Goal: Task Accomplishment & Management: Use online tool/utility

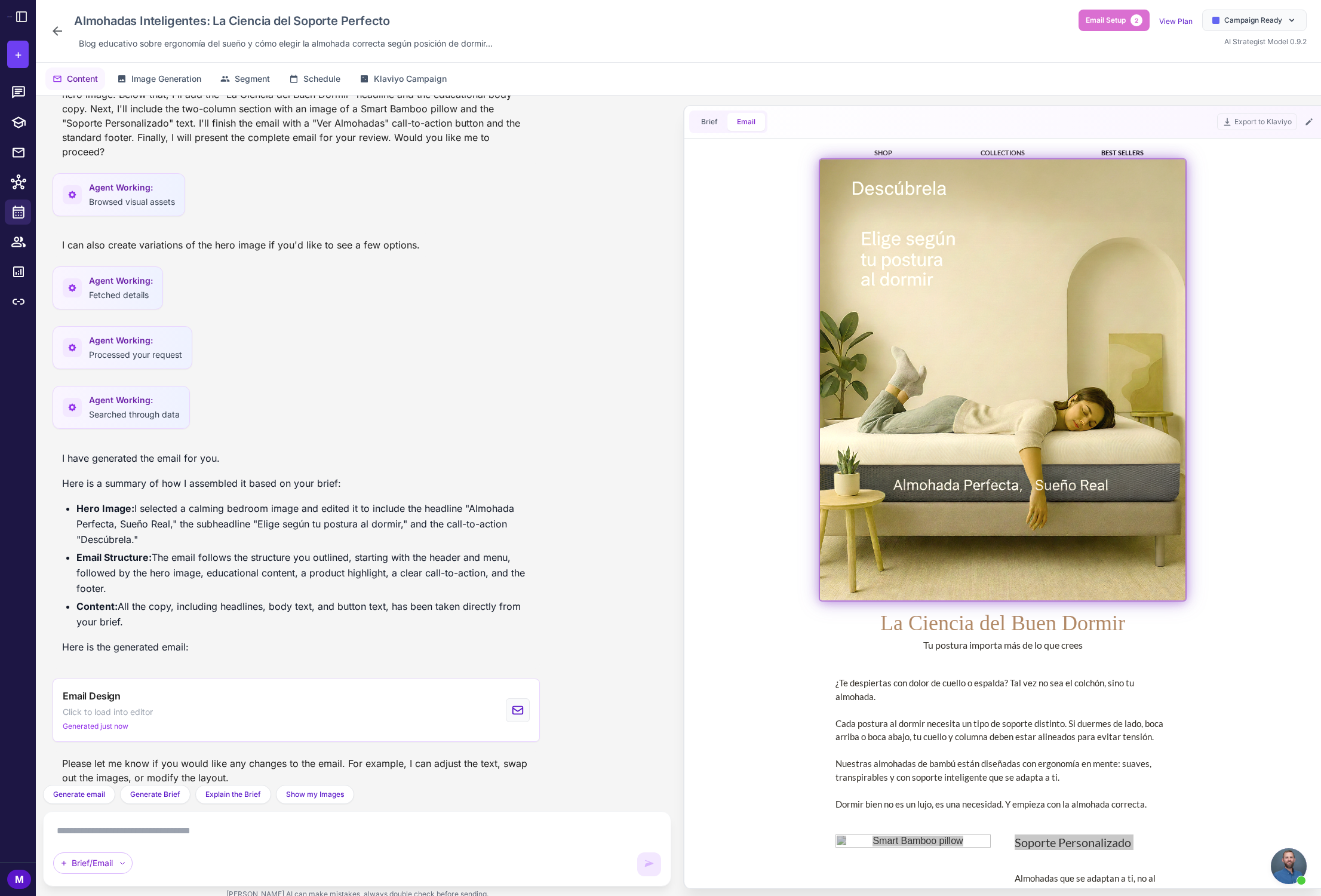
scroll to position [33, 0]
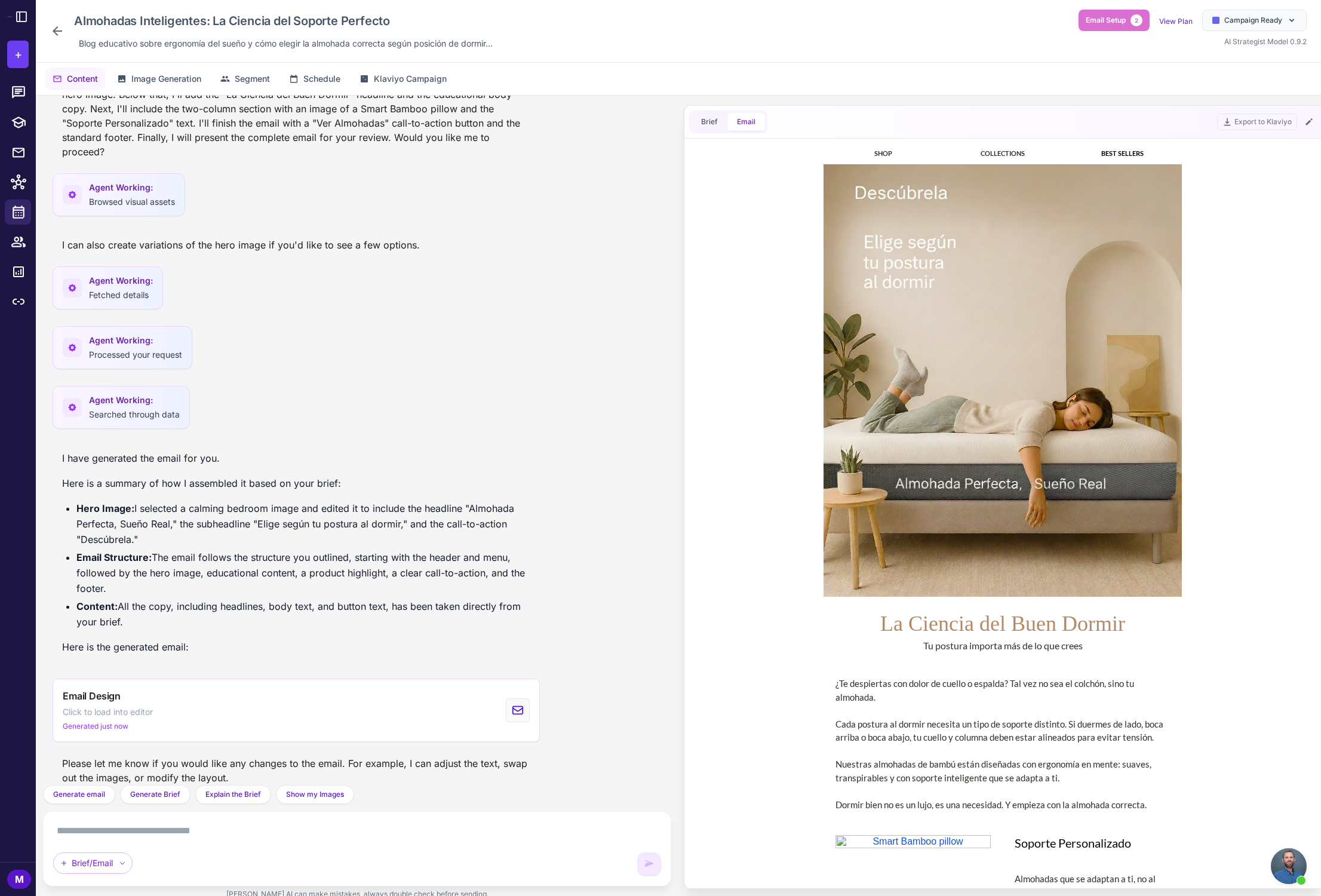
click at [959, 622] on div "La Ciencia del Buen Dormir" at bounding box center [1002, 623] width 358 height 29
copy table "La Ciencia del Buen Dormir"
click at [988, 645] on div "Tu postura importa más de lo que crees" at bounding box center [1002, 645] width 358 height 15
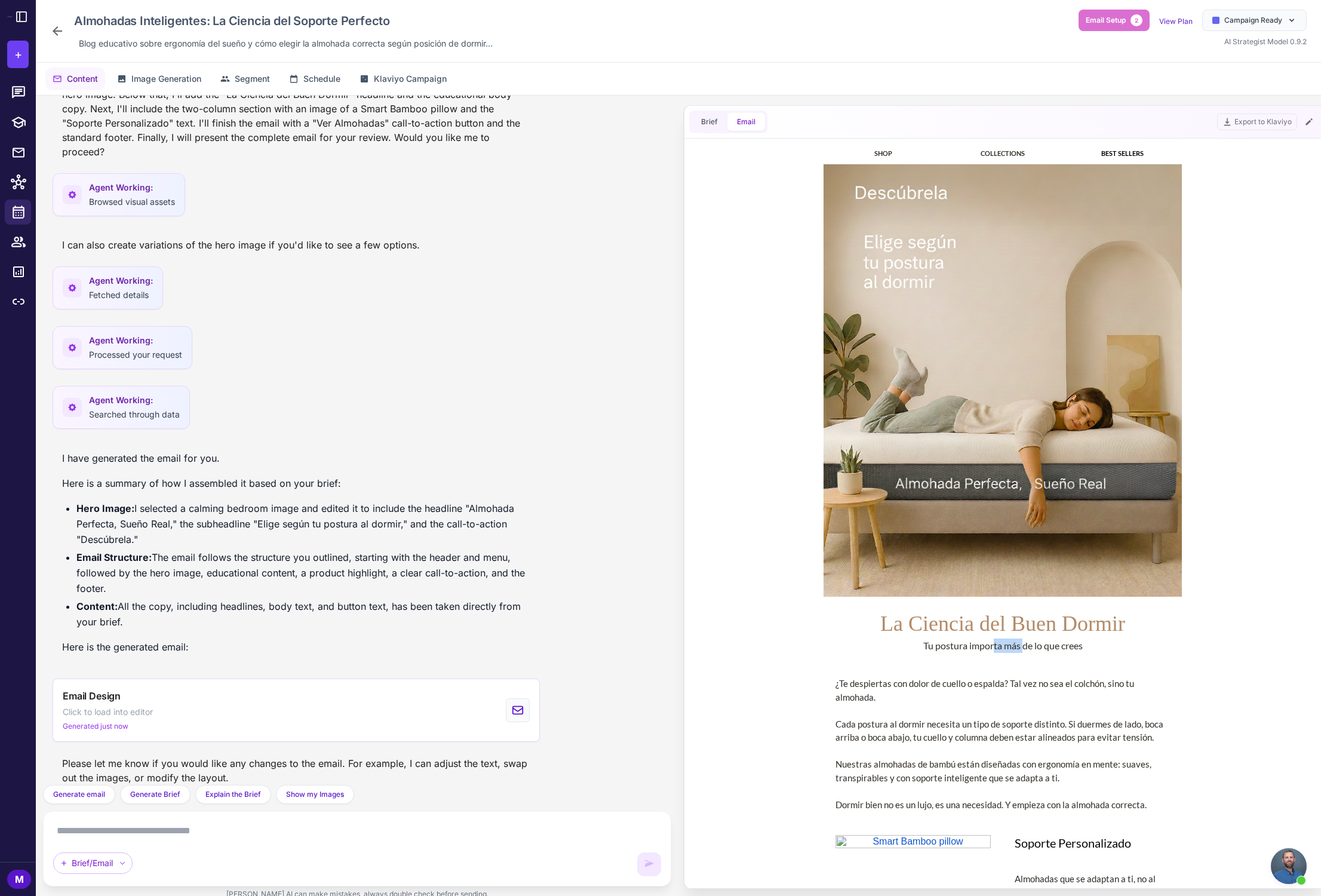
click at [988, 645] on div "Tu postura importa más de lo que crees" at bounding box center [1002, 645] width 358 height 15
drag, startPoint x: 889, startPoint y: 700, endPoint x: 826, endPoint y: 687, distance: 64.3
click at [826, 687] on td "¿Te despiertas con dolor de cuello o espalda? Tal vez no sea el colchón, sino t…" at bounding box center [1002, 744] width 358 height 158
copy div "¿Te despiertas con dolor de cuello o espalda? Tal vez no sea el colchón, sino t…"
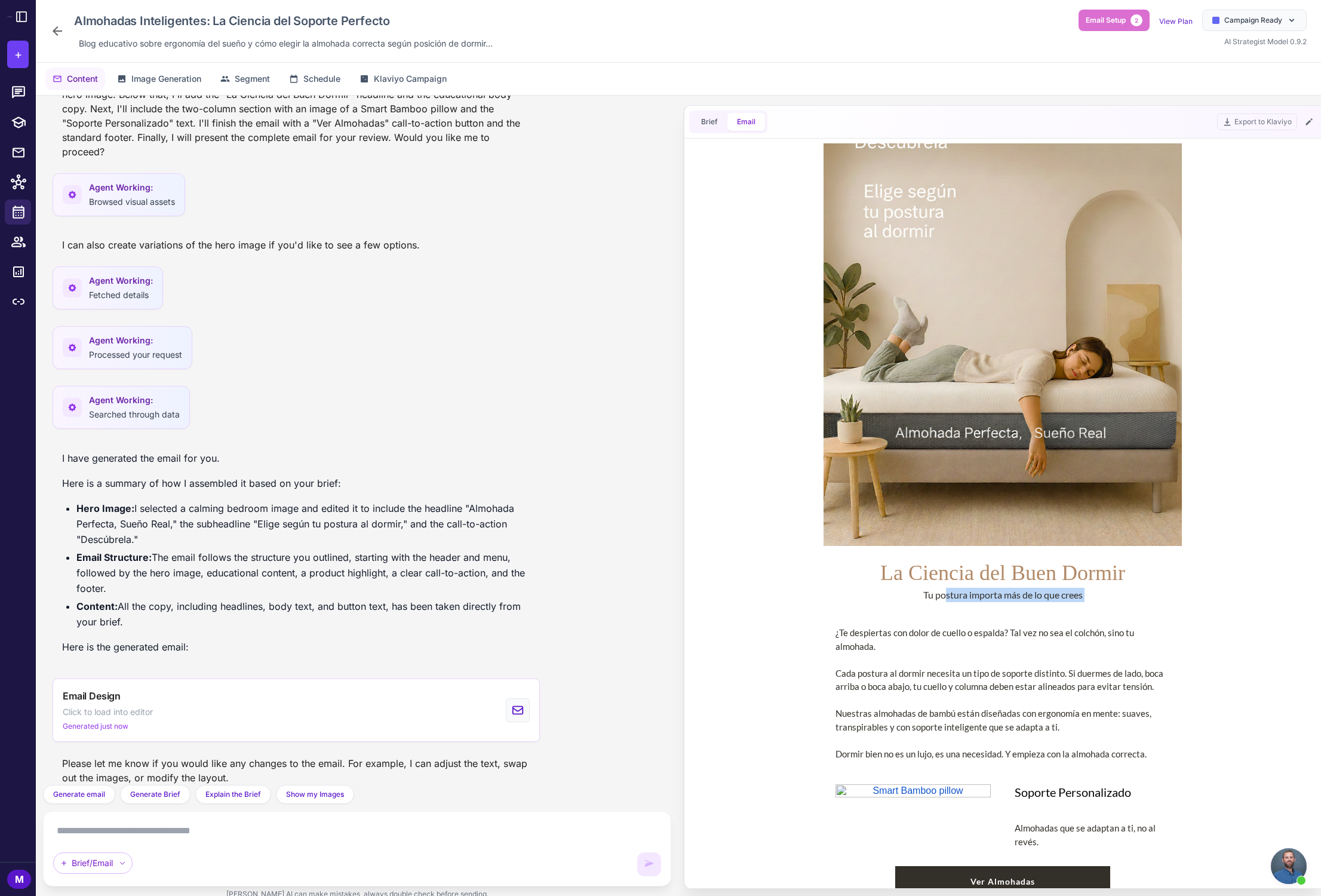
scroll to position [85, 0]
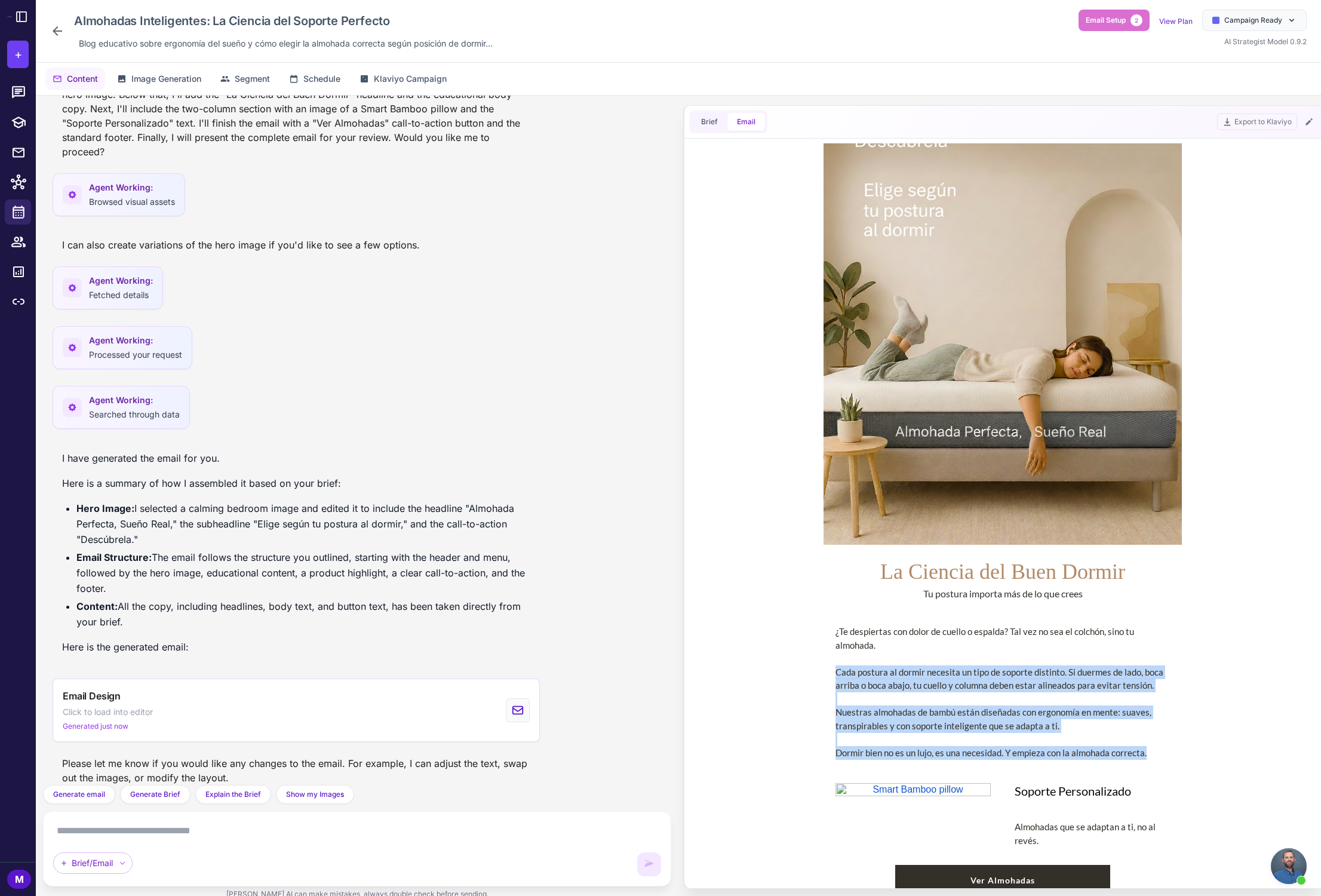
drag, startPoint x: 834, startPoint y: 674, endPoint x: 1152, endPoint y: 755, distance: 328.2
click at [1153, 755] on td "¿Te despiertas con dolor de cuello o espalda? Tal vez no sea el colchón, sino t…" at bounding box center [1002, 692] width 358 height 158
copy div "Cada postura al dormir necesita un tipo de soporte distinto. Si duermes de lado…"
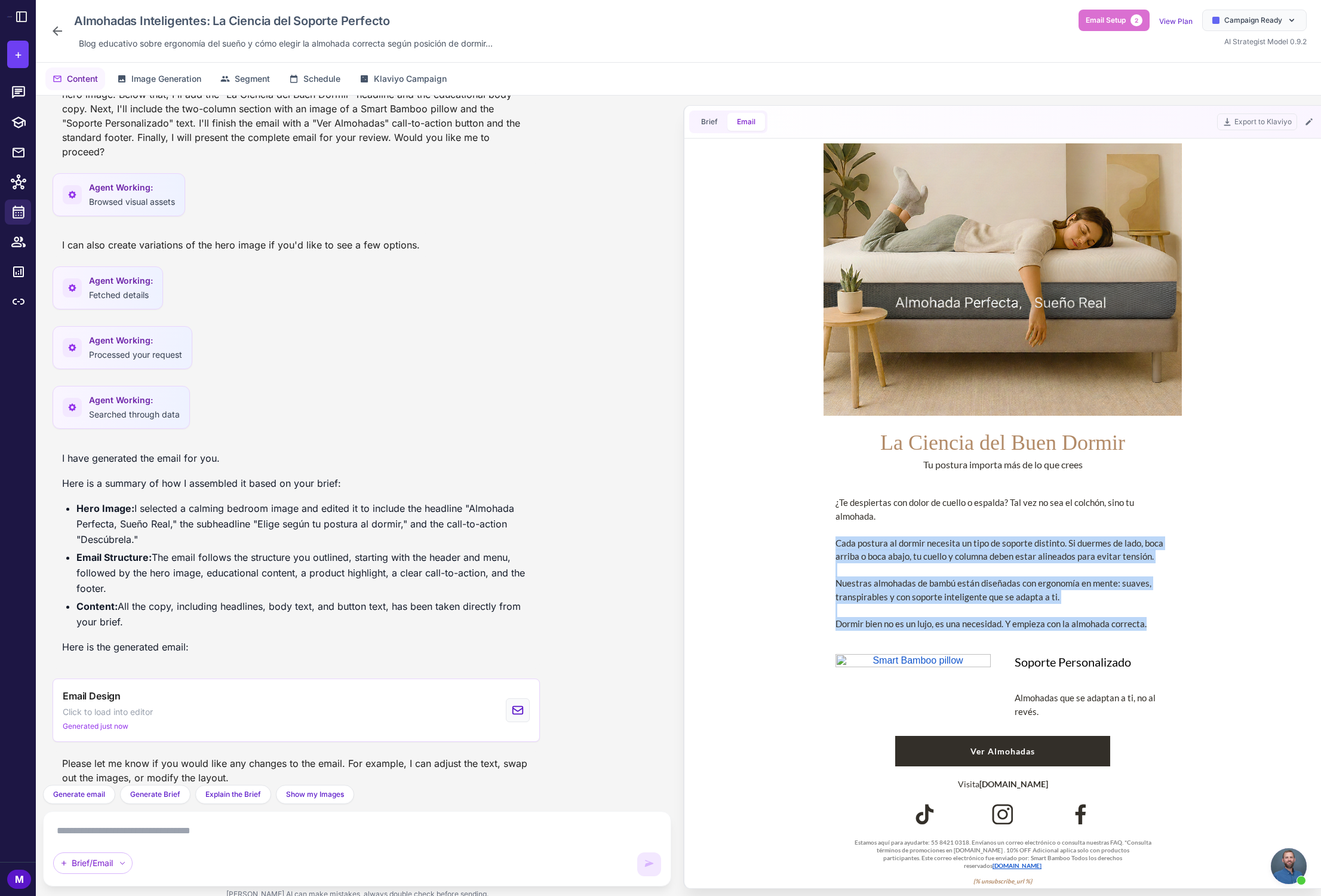
scroll to position [221, 0]
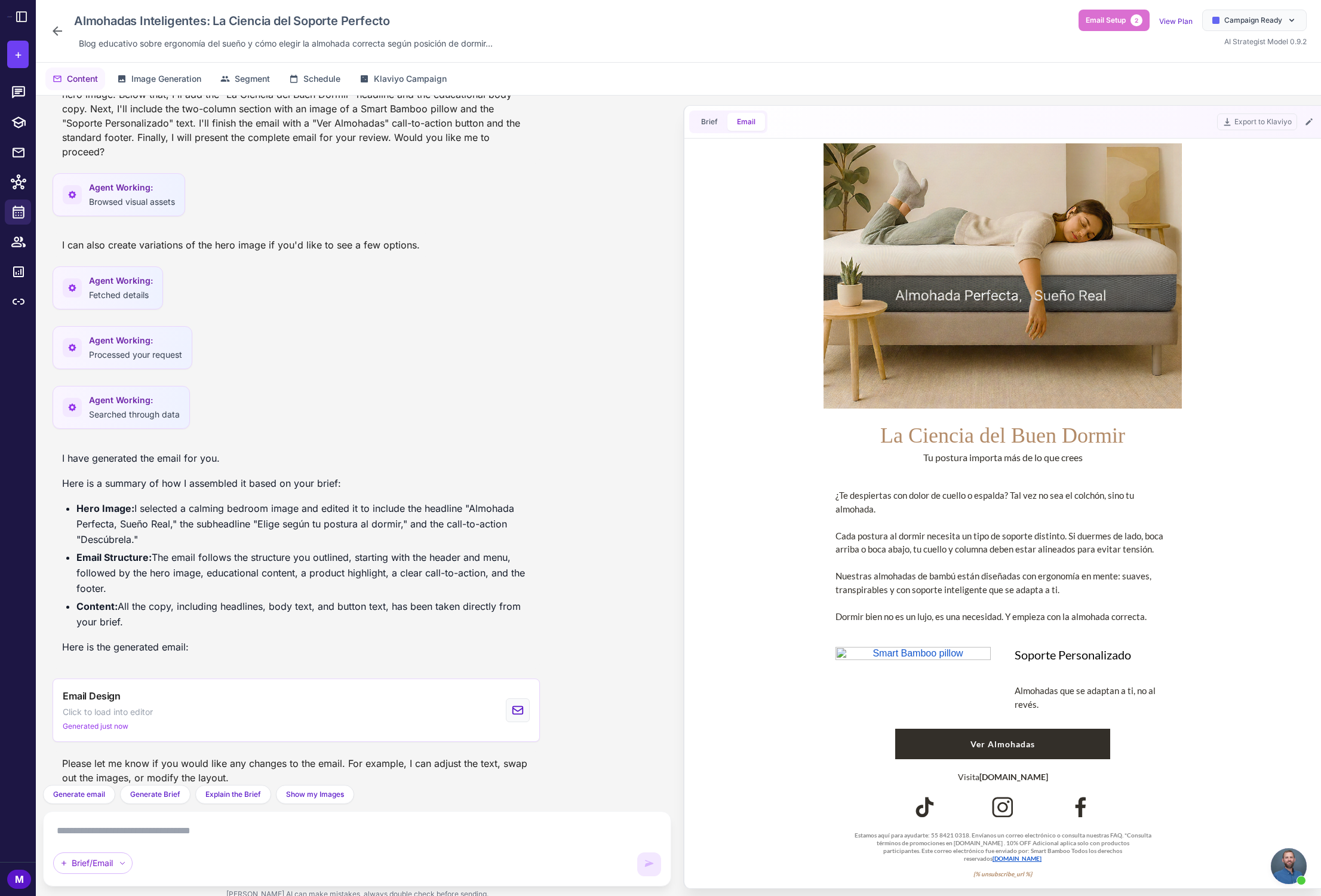
click at [1022, 653] on div "Soporte Personalizado" at bounding box center [1092, 662] width 155 height 31
click at [1022, 652] on div "Soporte Personalizado" at bounding box center [1092, 662] width 155 height 31
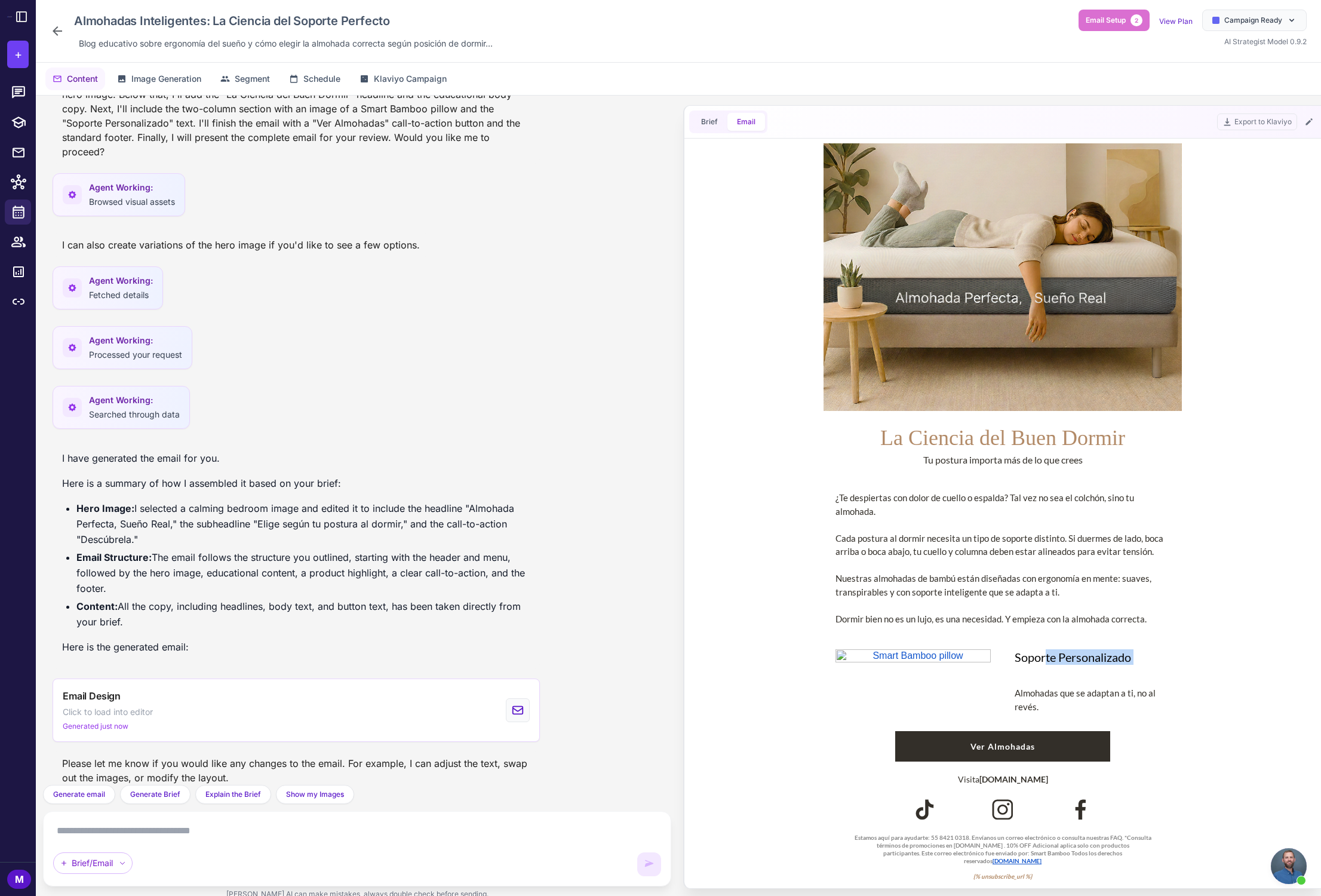
copy div "Soporte Personalizado"
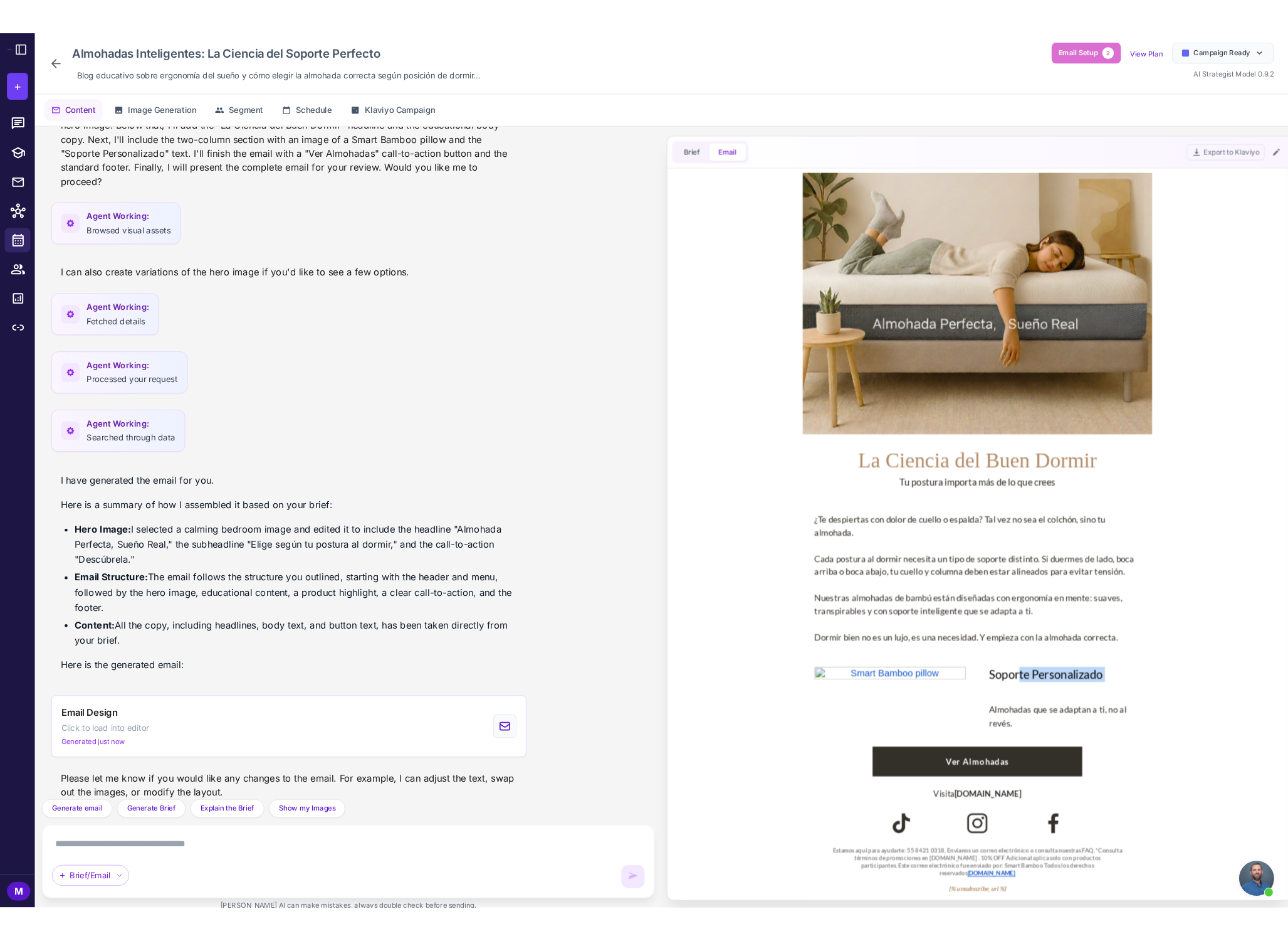
scroll to position [232, 0]
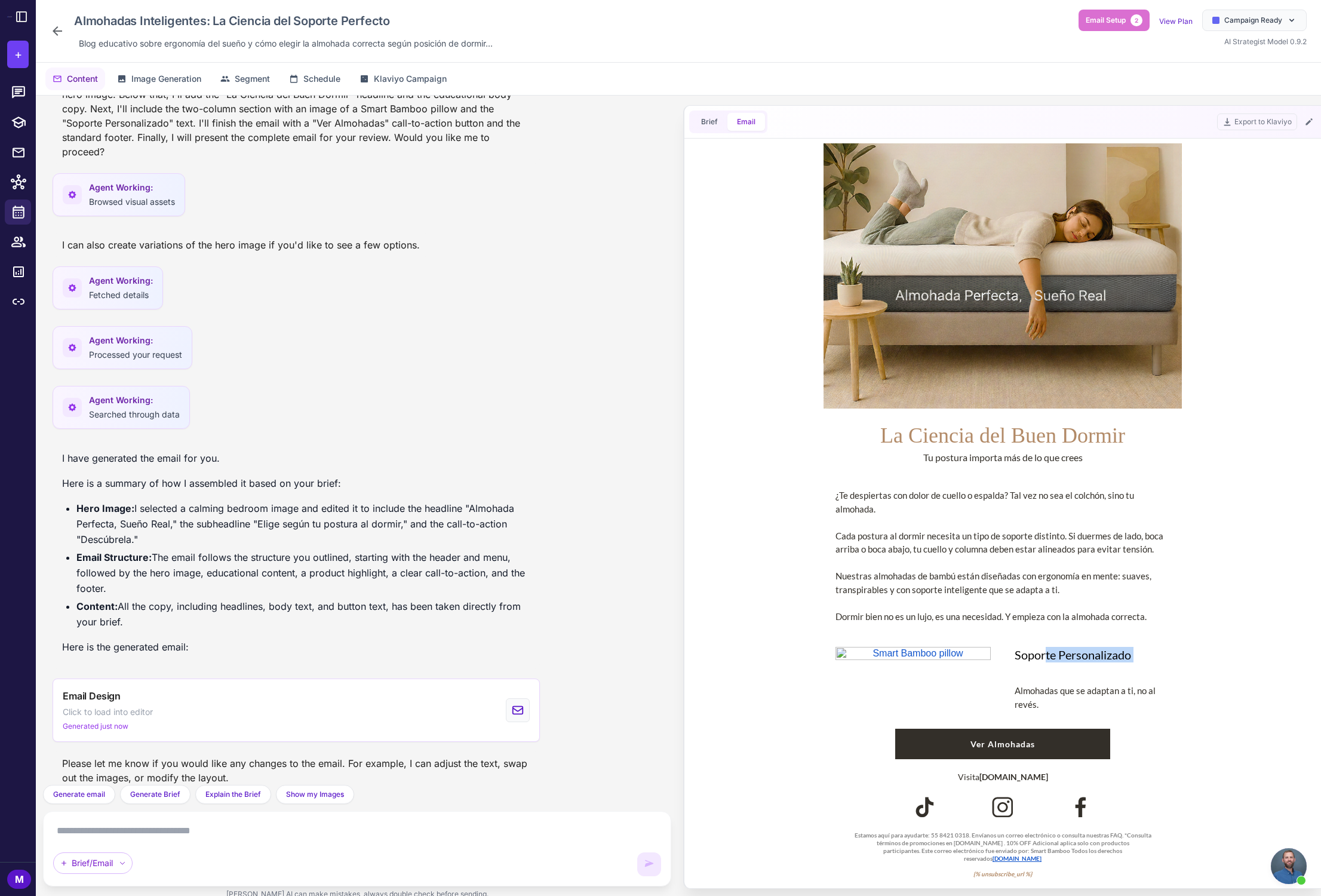
drag, startPoint x: 1043, startPoint y: 706, endPoint x: 1013, endPoint y: 694, distance: 32.3
click at [1013, 694] on td "Almohadas que se adaptan a ti, no al revés." at bounding box center [1092, 700] width 179 height 45
copy div "Almohadas que se adaptan a ti, no al revés."
click at [926, 617] on div "¿Te despiertas con dolor de cuello o espalda? Tal vez no sea el colchón, sino t…" at bounding box center [1002, 555] width 334 height 134
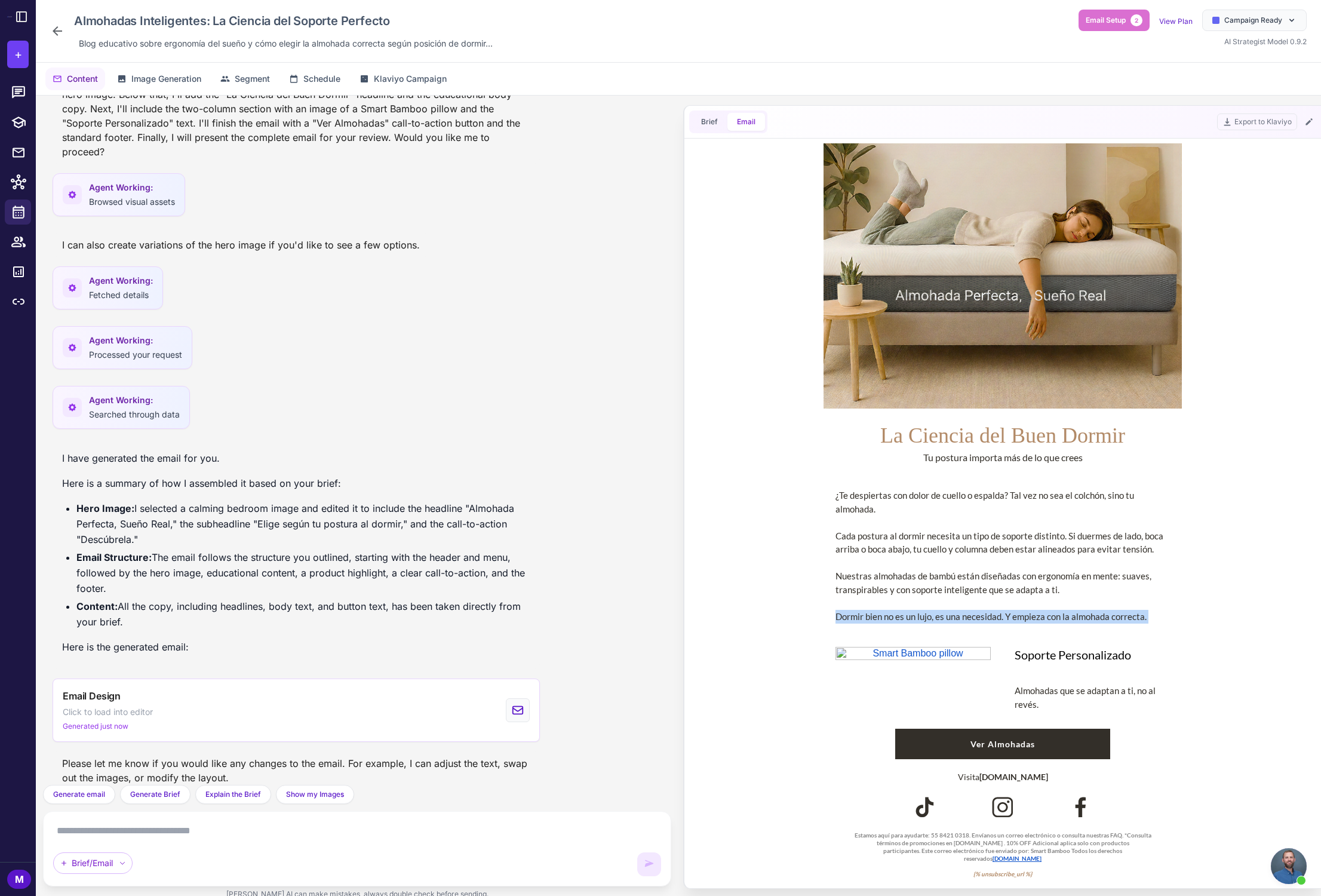
click at [926, 617] on div "¿Te despiertas con dolor de cuello o espalda? Tal vez no sea el colchón, sino t…" at bounding box center [1002, 555] width 334 height 134
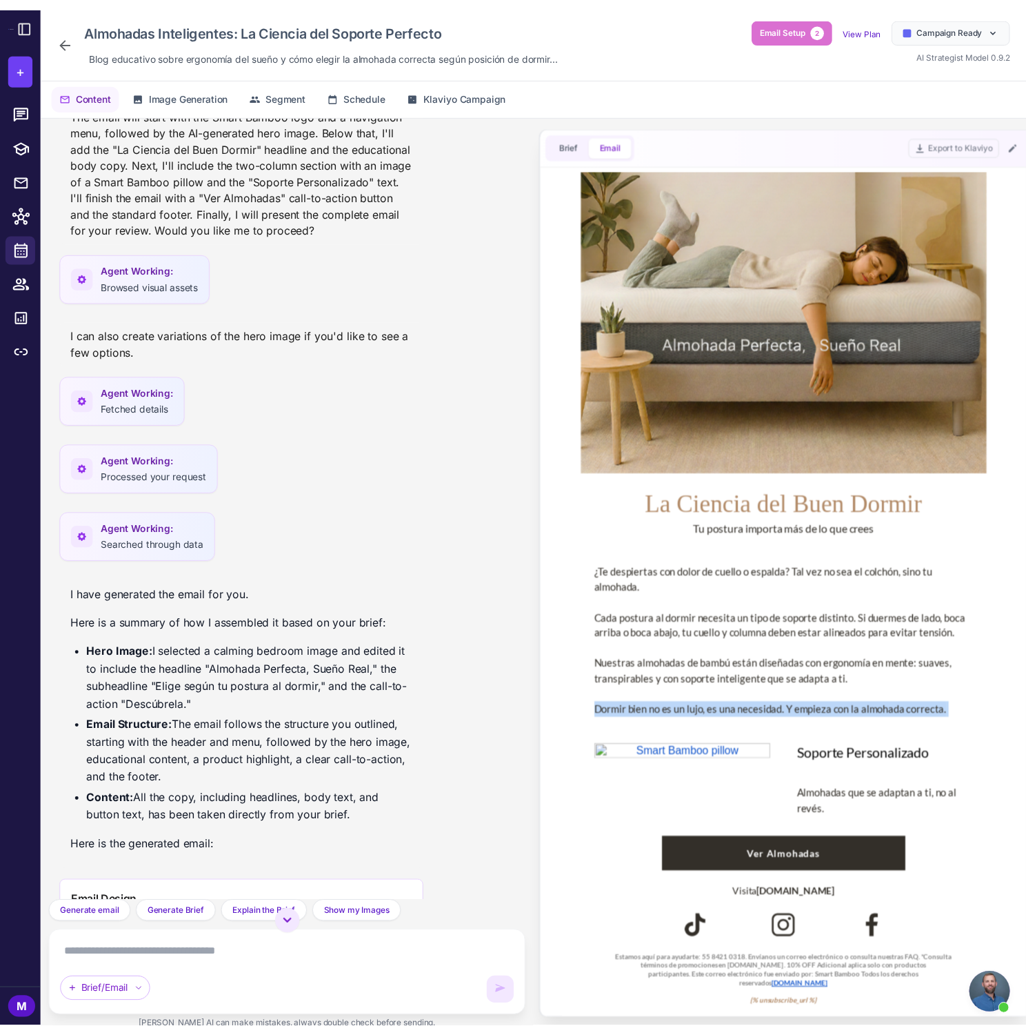
scroll to position [328, 0]
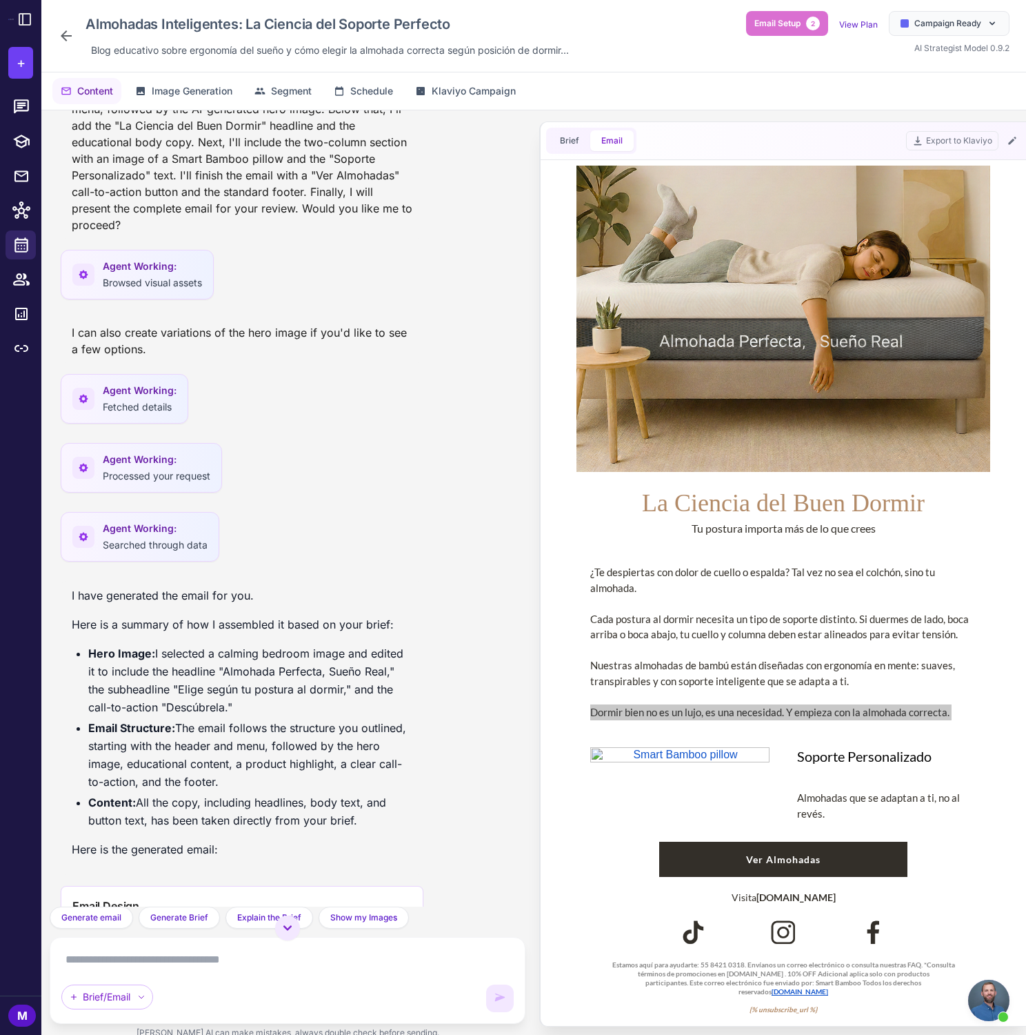
click at [54, 36] on div "Almohadas Inteligentes: La Ciencia del Soporte Perfecto Blog educativo sobre er…" at bounding box center [533, 36] width 985 height 72
click at [69, 37] on icon at bounding box center [66, 36] width 17 height 17
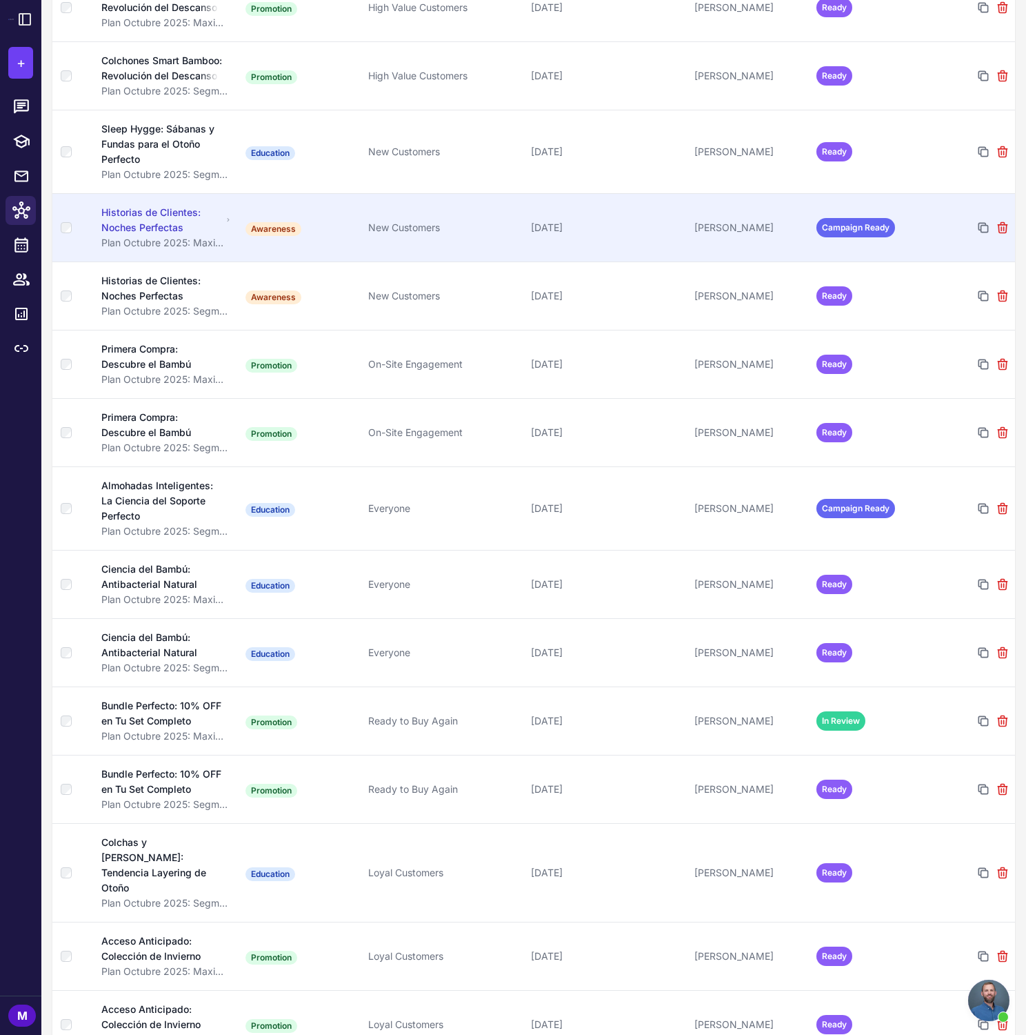
scroll to position [388, 0]
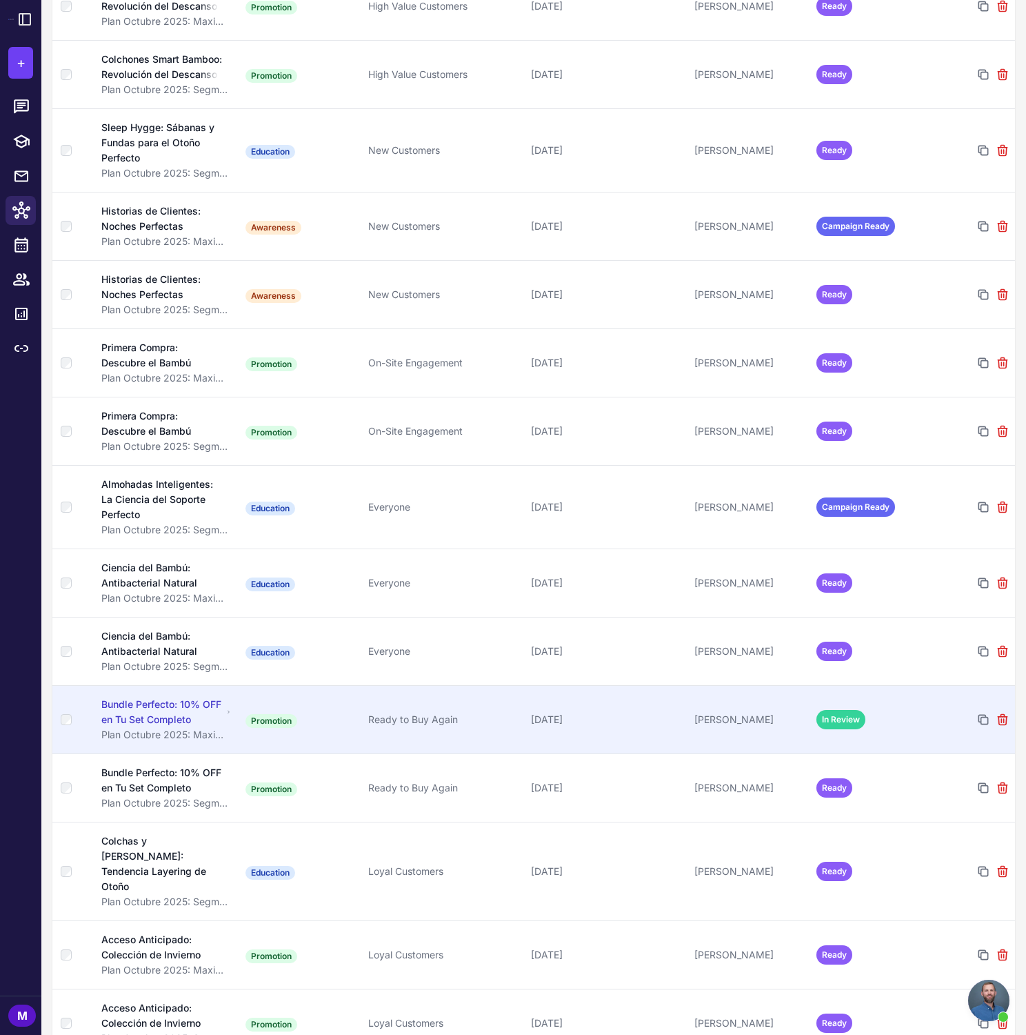
click at [259, 753] on td "Promotion" at bounding box center [301, 719] width 122 height 68
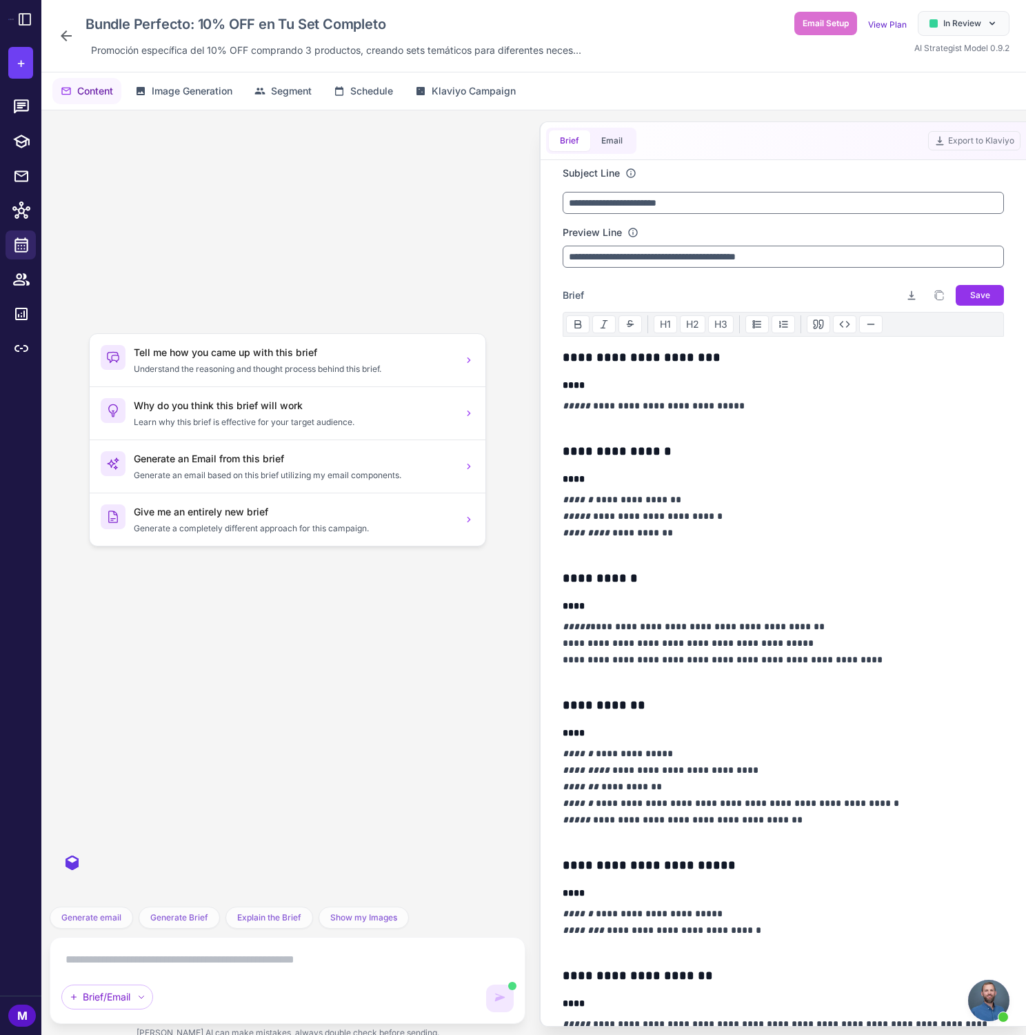
scroll to position [1359, 0]
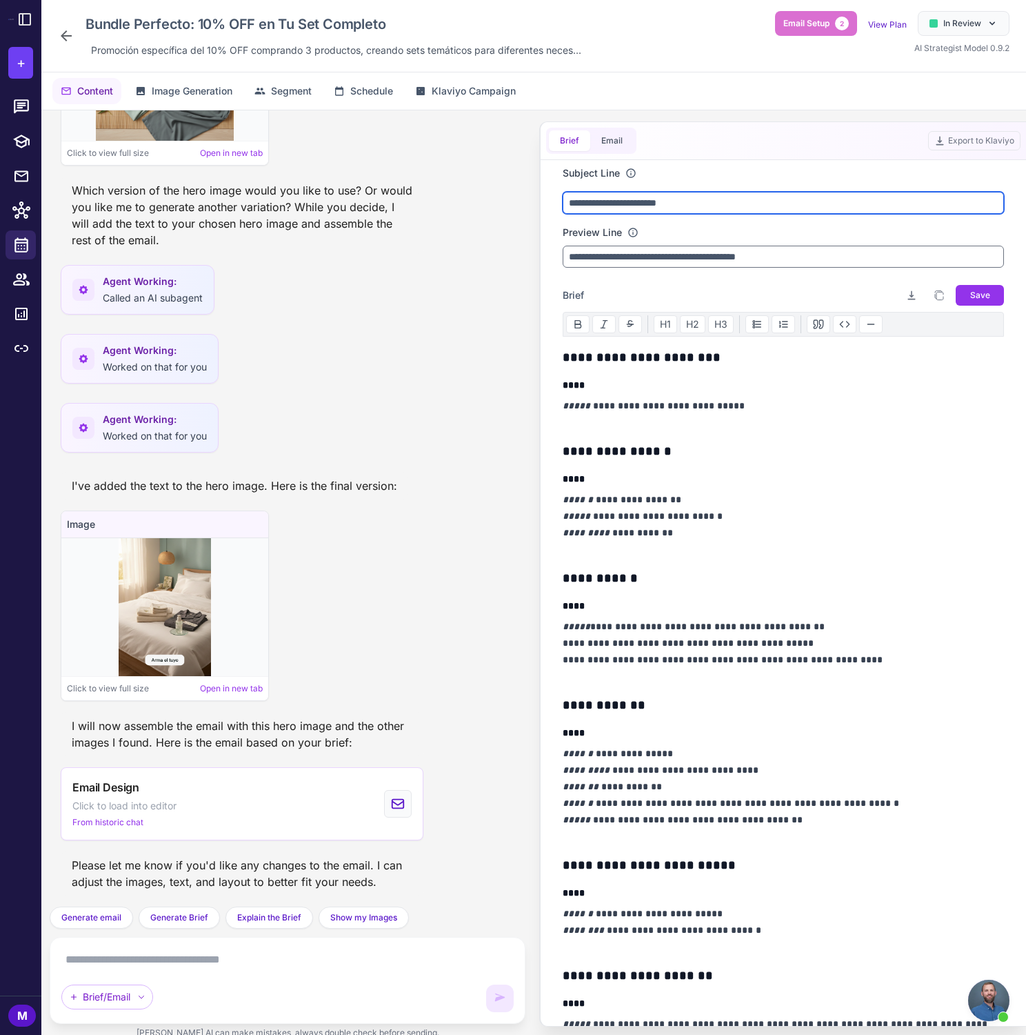
drag, startPoint x: 697, startPoint y: 201, endPoint x: 528, endPoint y: 199, distance: 169.7
click at [528, 199] on div ""Generate an email based on my brief, you can edit images with variations and e…" at bounding box center [533, 579] width 985 height 939
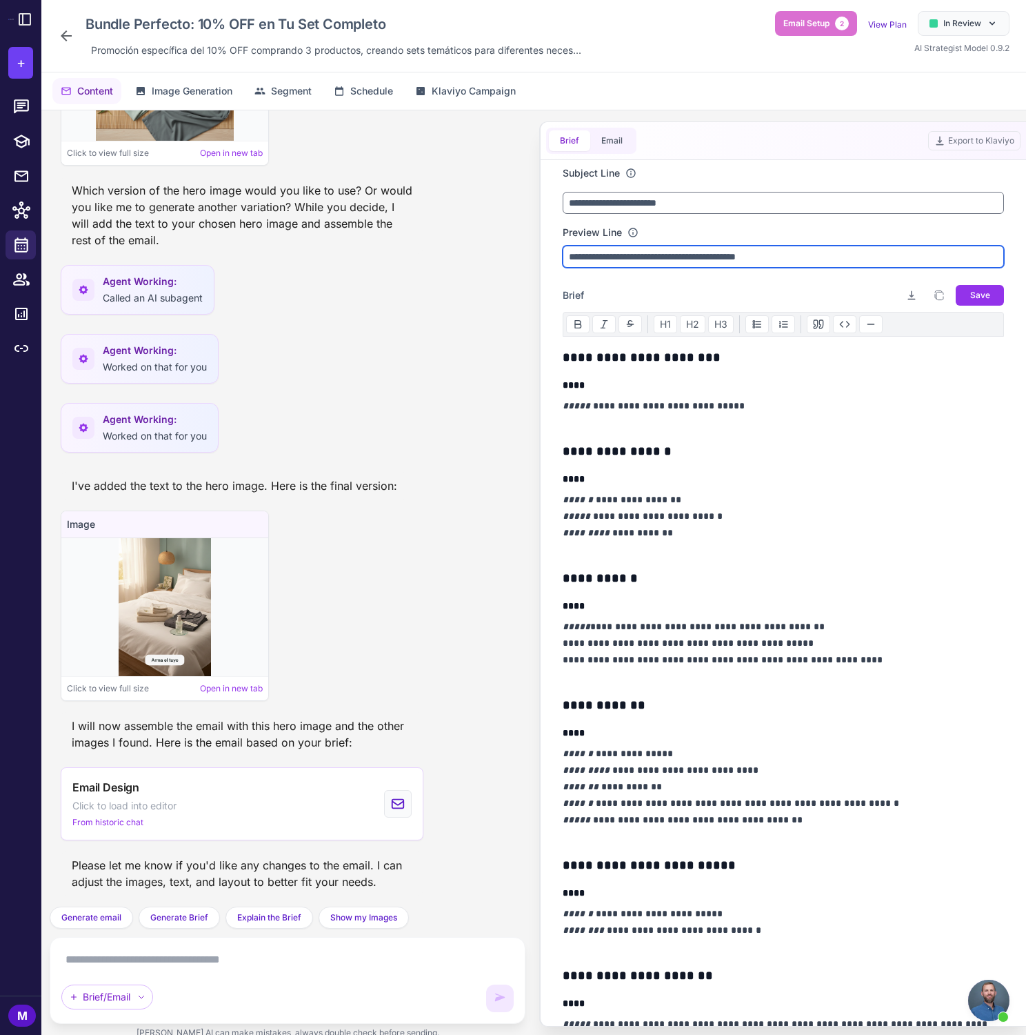
click at [592, 260] on input "**********" at bounding box center [783, 257] width 441 height 22
click at [22, 311] on icon at bounding box center [21, 314] width 17 height 17
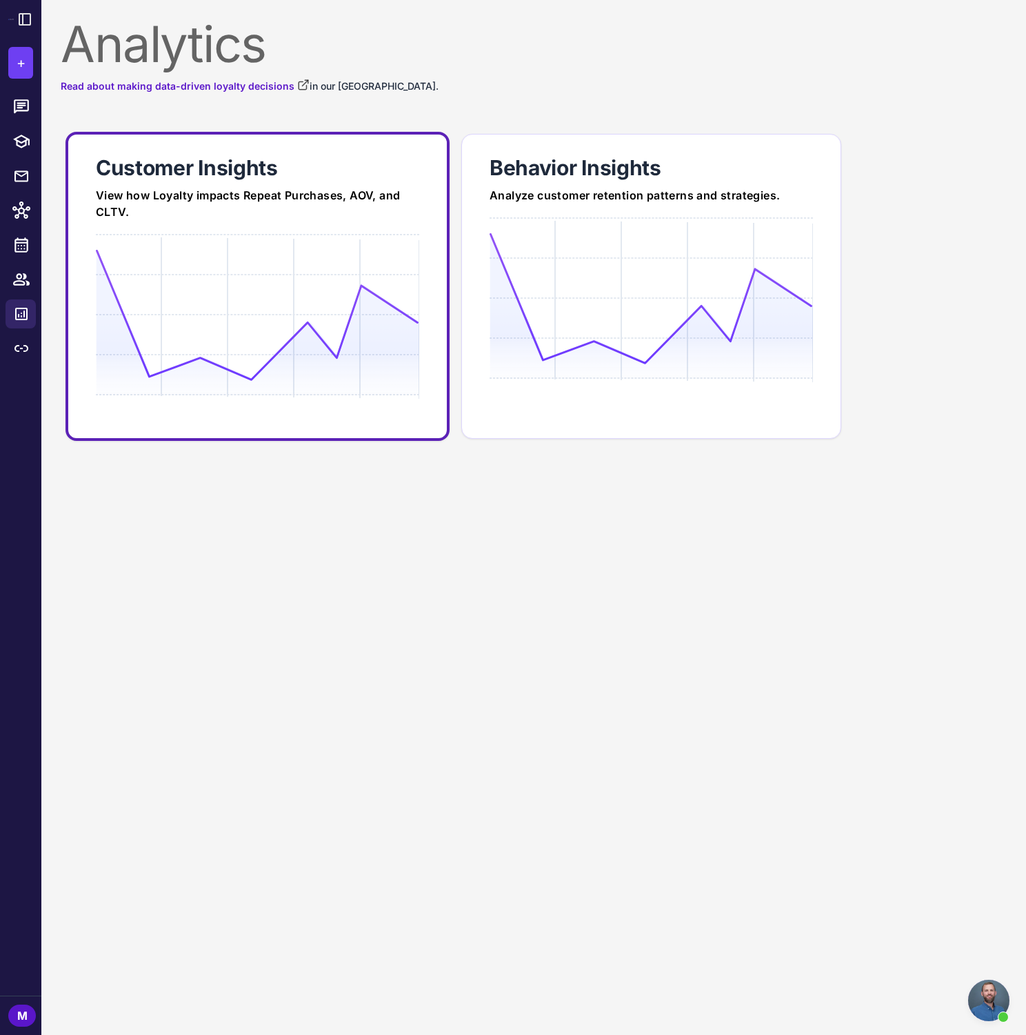
click at [188, 204] on div "View how Loyalty impacts Repeat Purchases, AOV, and CLTV." at bounding box center [257, 203] width 323 height 33
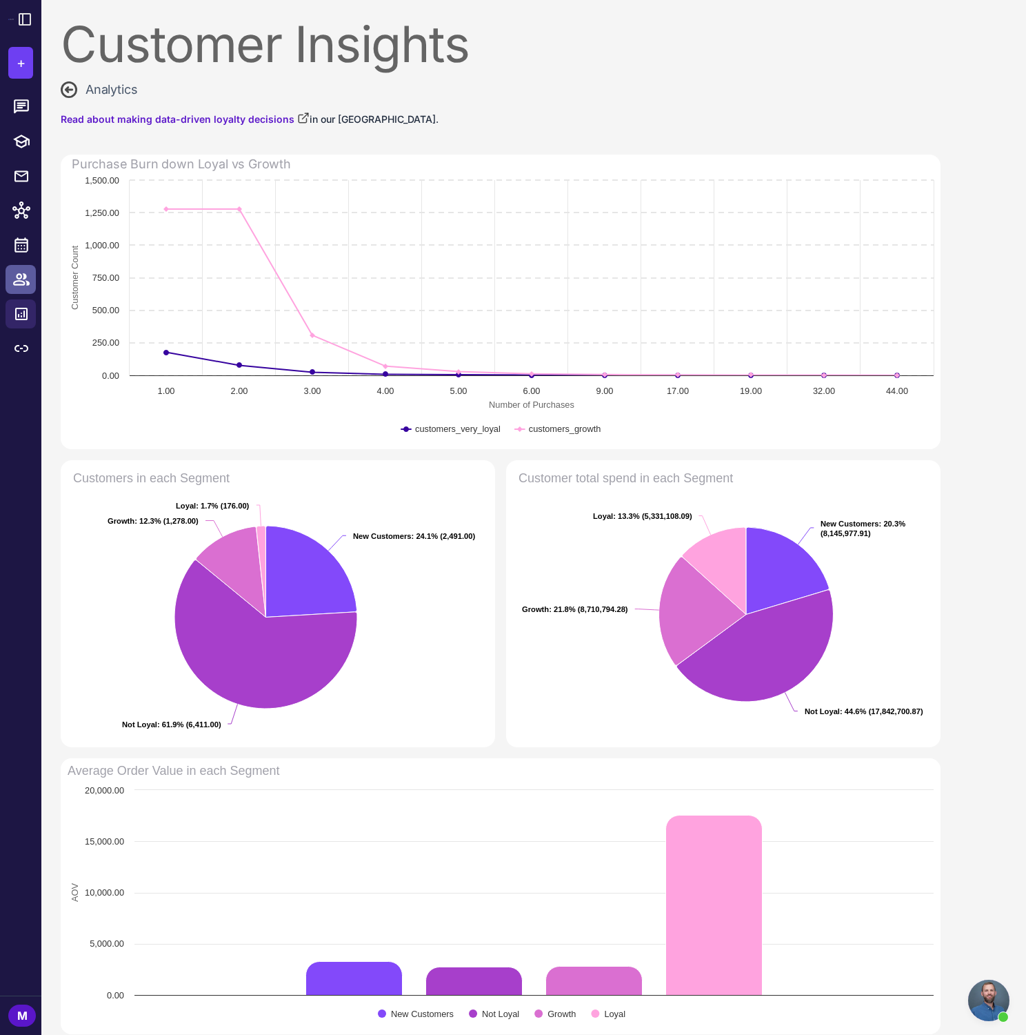
click at [25, 285] on icon at bounding box center [21, 279] width 18 height 18
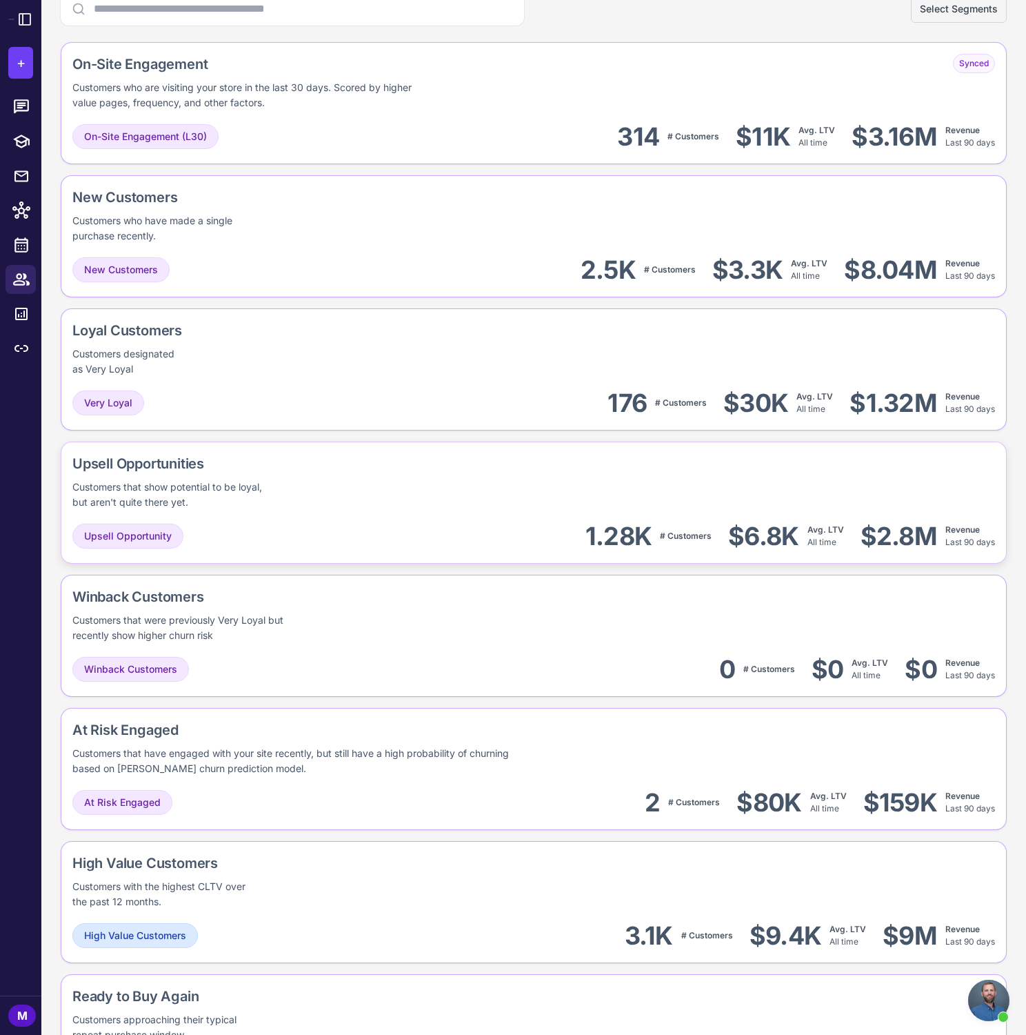
scroll to position [48, 0]
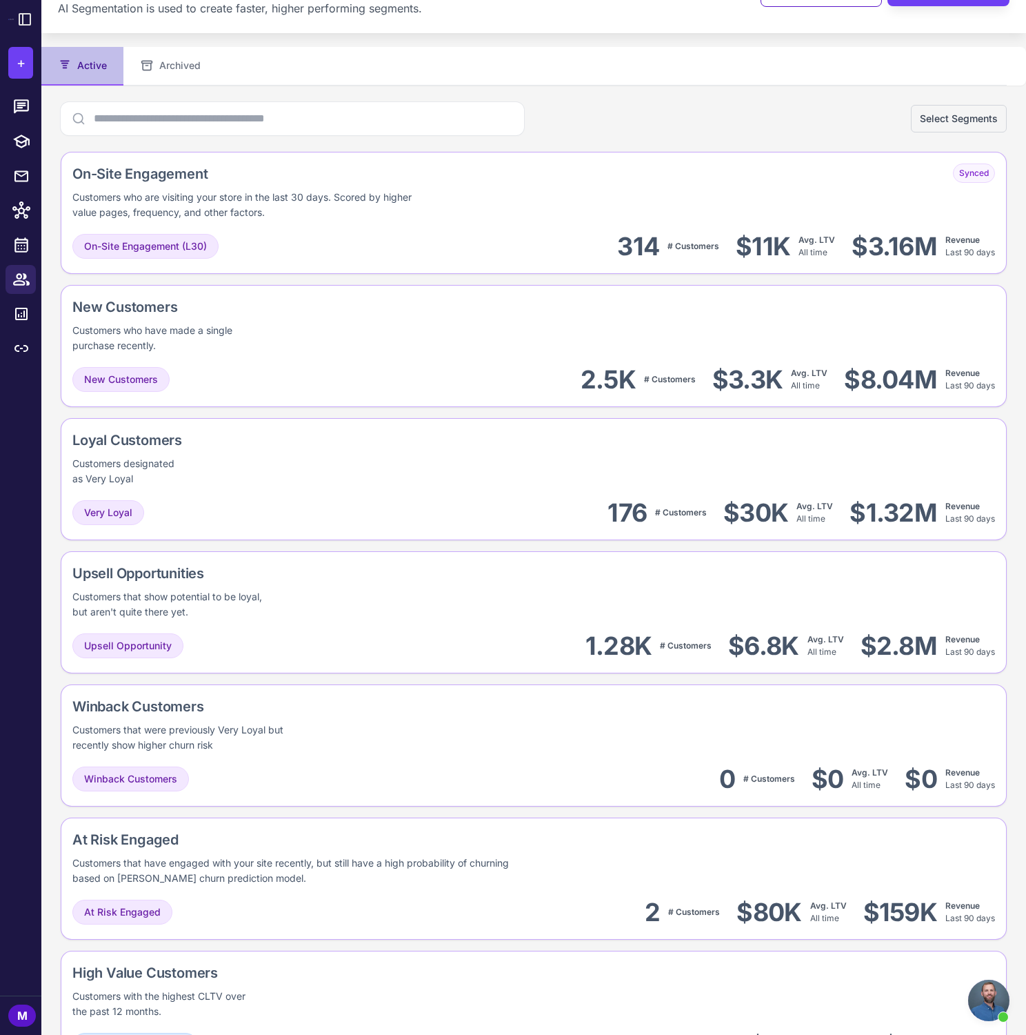
click at [907, 450] on div "Loyal Customers Customers designated as Very Loyal" at bounding box center [533, 458] width 923 height 57
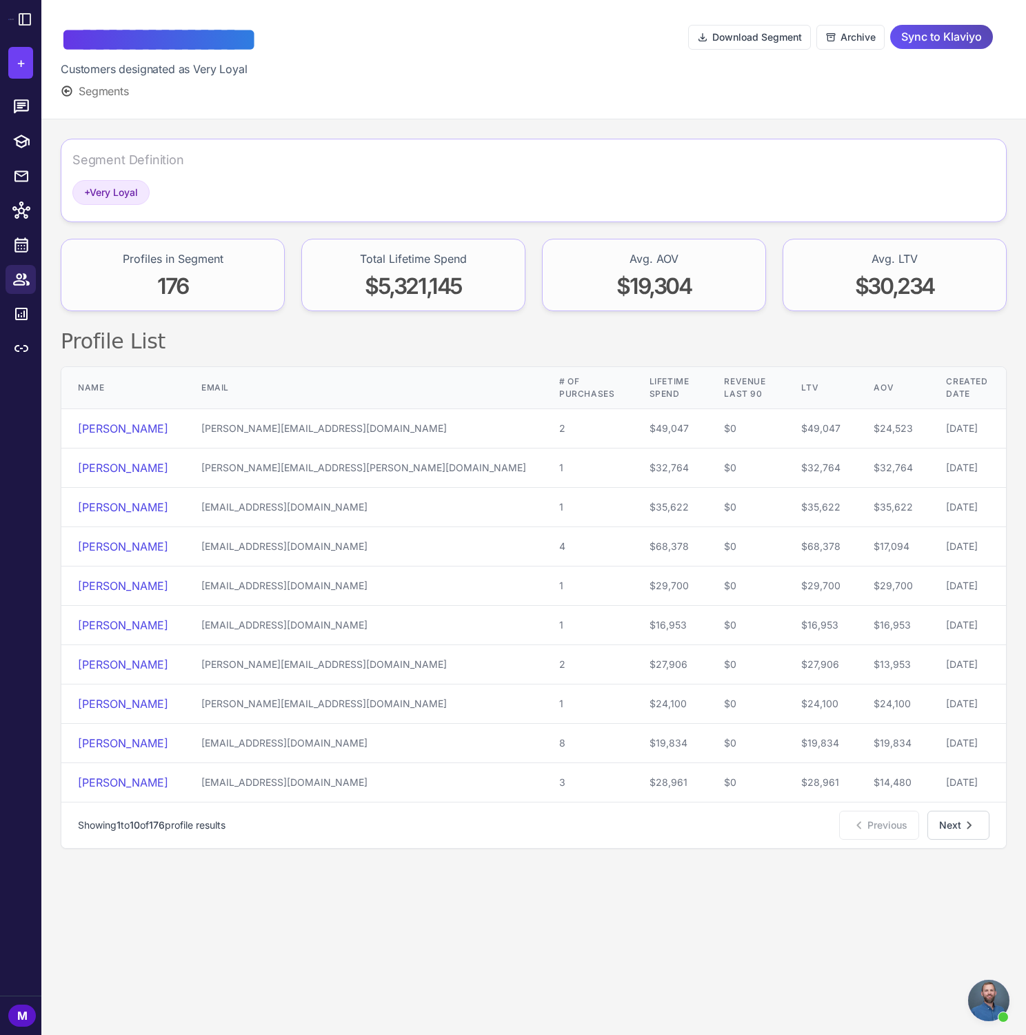
click at [961, 39] on span "Sync to Klaviyo" at bounding box center [941, 37] width 81 height 24
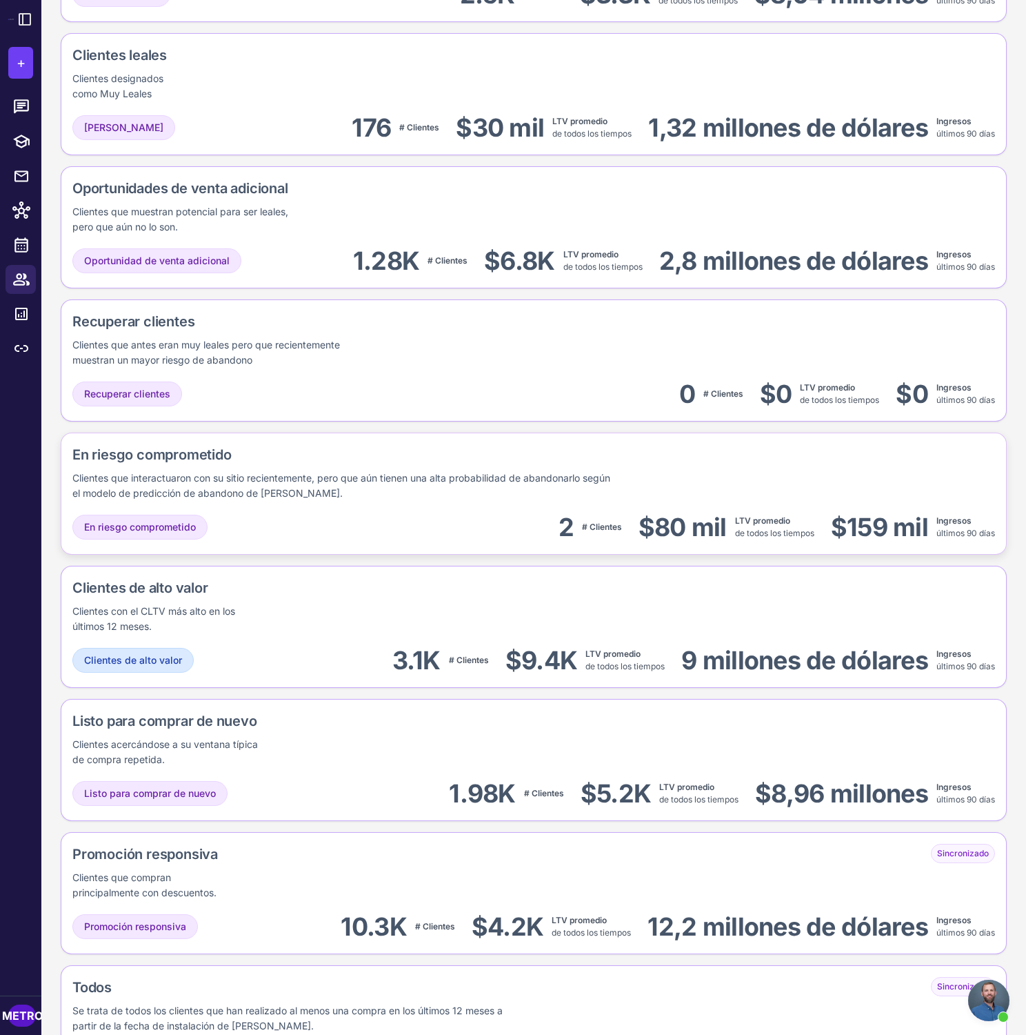
click at [273, 512] on div "En riesgo comprometido 2 # Clientes $80 mil LTV promedio de todos los tiempos $…" at bounding box center [533, 527] width 923 height 31
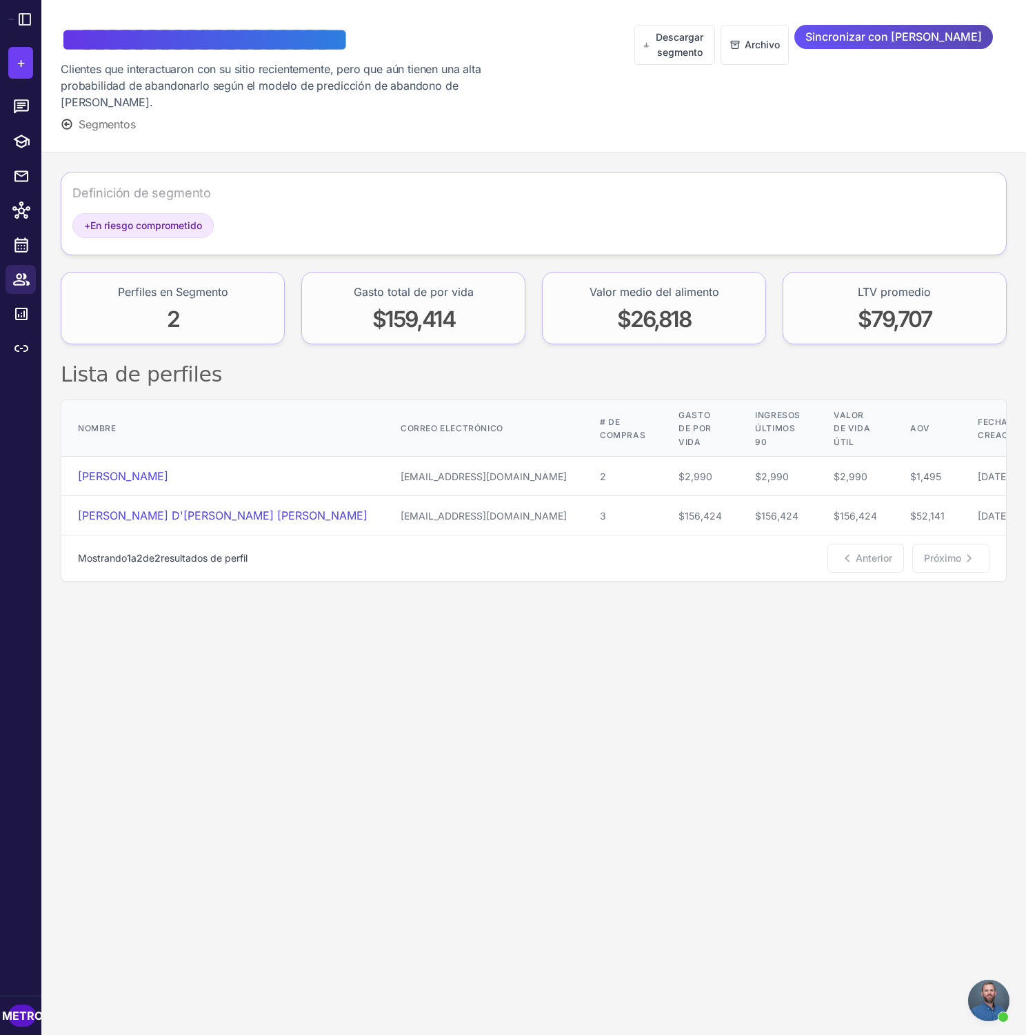
click at [921, 40] on font "Sincronizar con [PERSON_NAME]" at bounding box center [894, 37] width 177 height 14
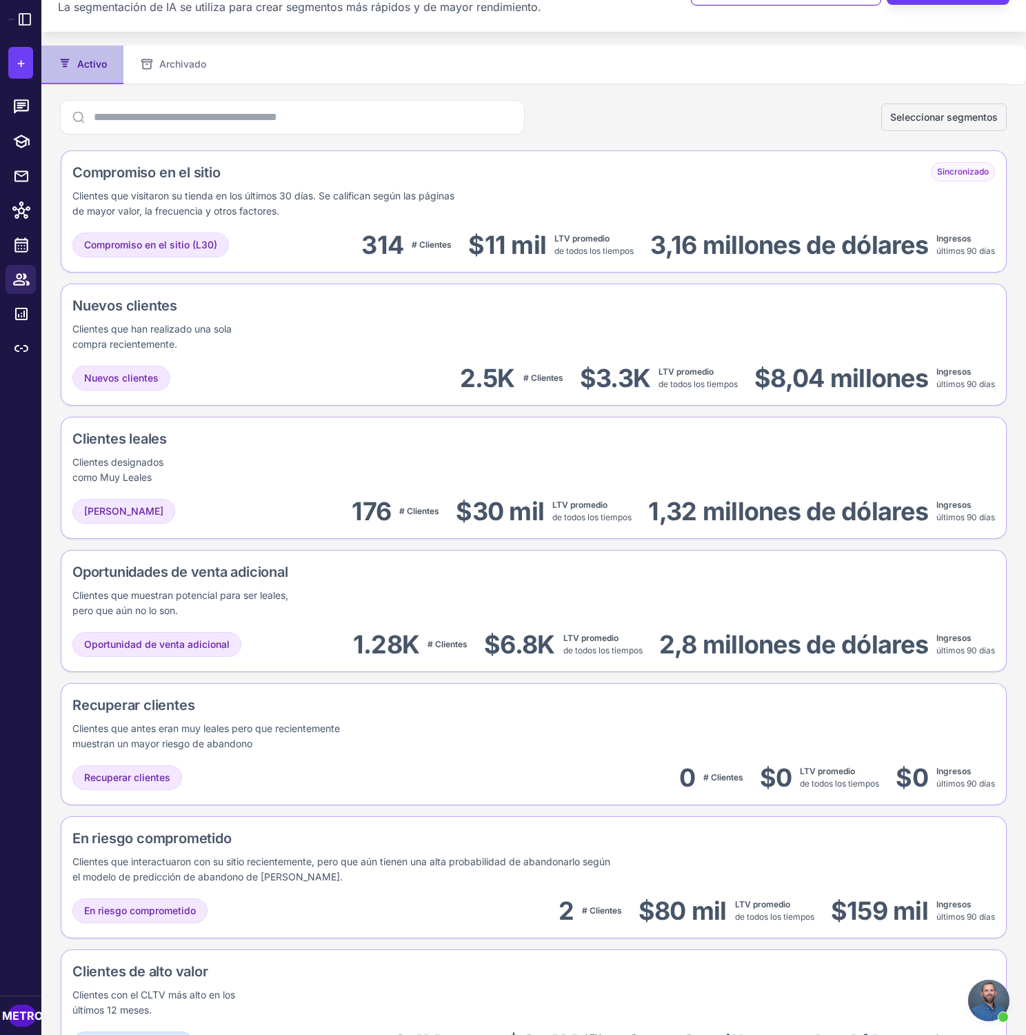
scroll to position [72, 0]
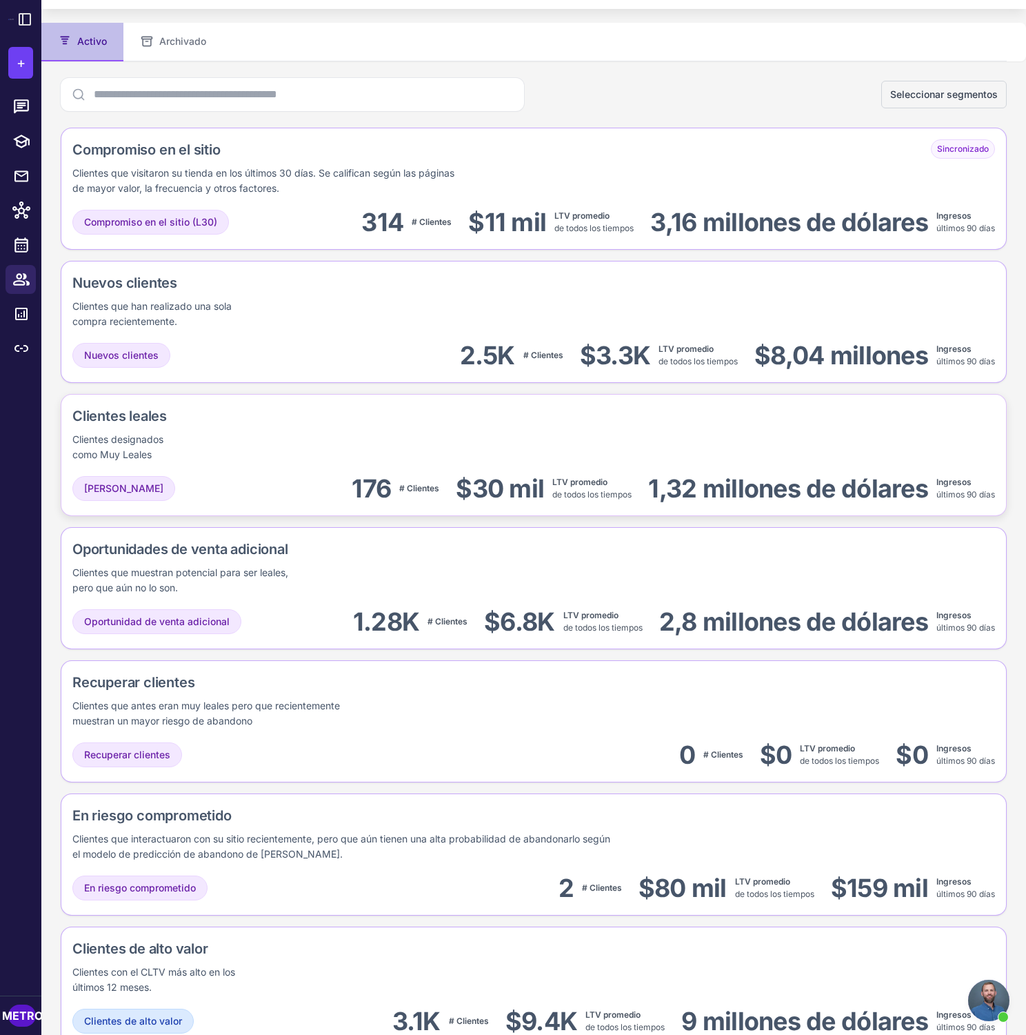
click at [305, 450] on div "Clientes leales Clientes designados como Muy Leales" at bounding box center [533, 434] width 923 height 57
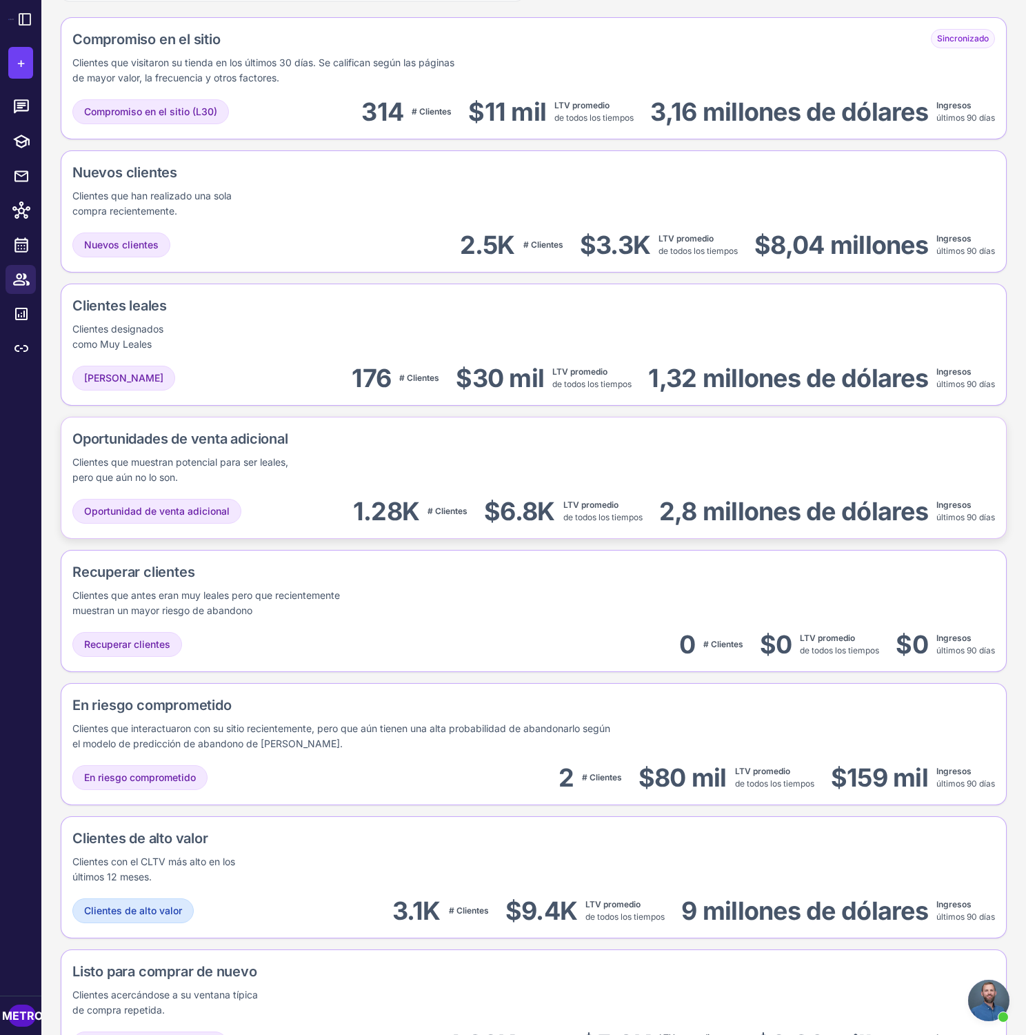
scroll to position [184, 0]
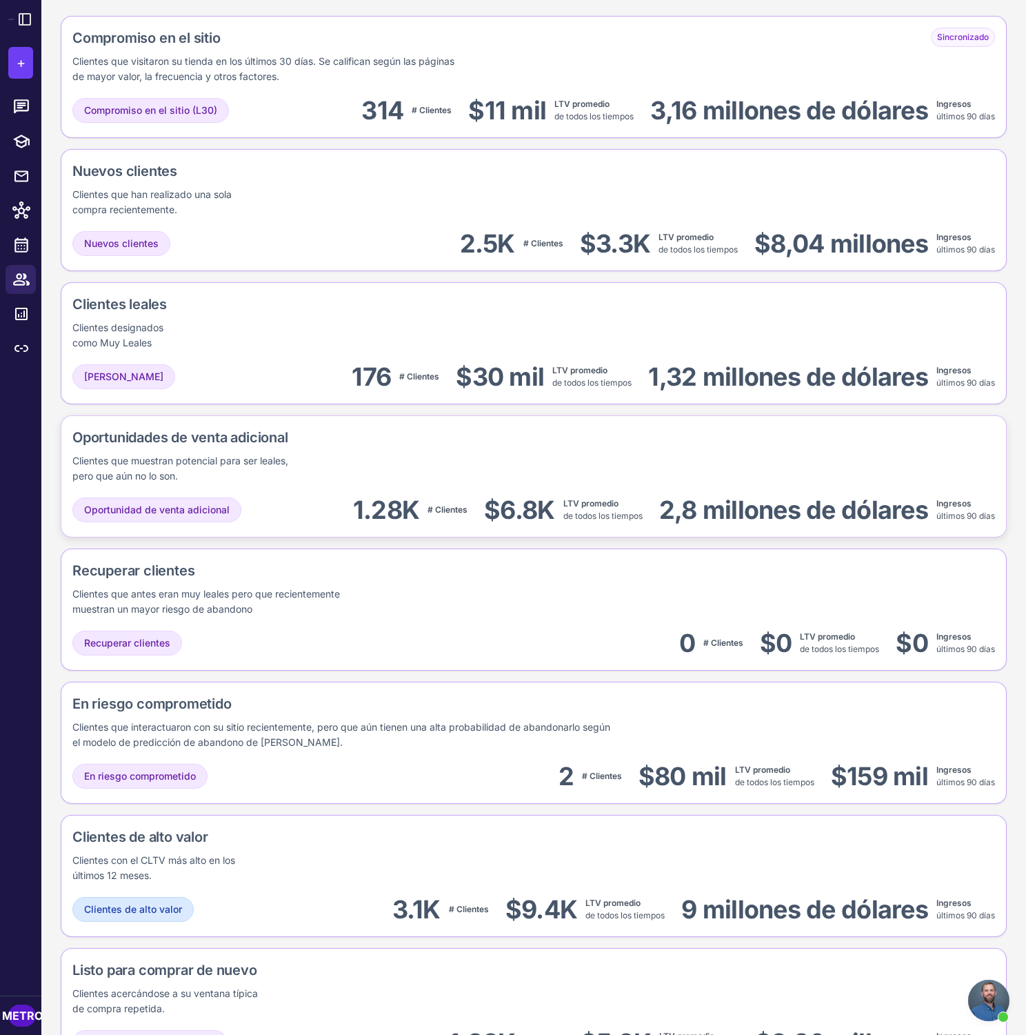
click at [330, 506] on div "Oportunidad de venta adicional 1.28K # Clientes $6.8K LTV promedio de todos los…" at bounding box center [533, 510] width 923 height 31
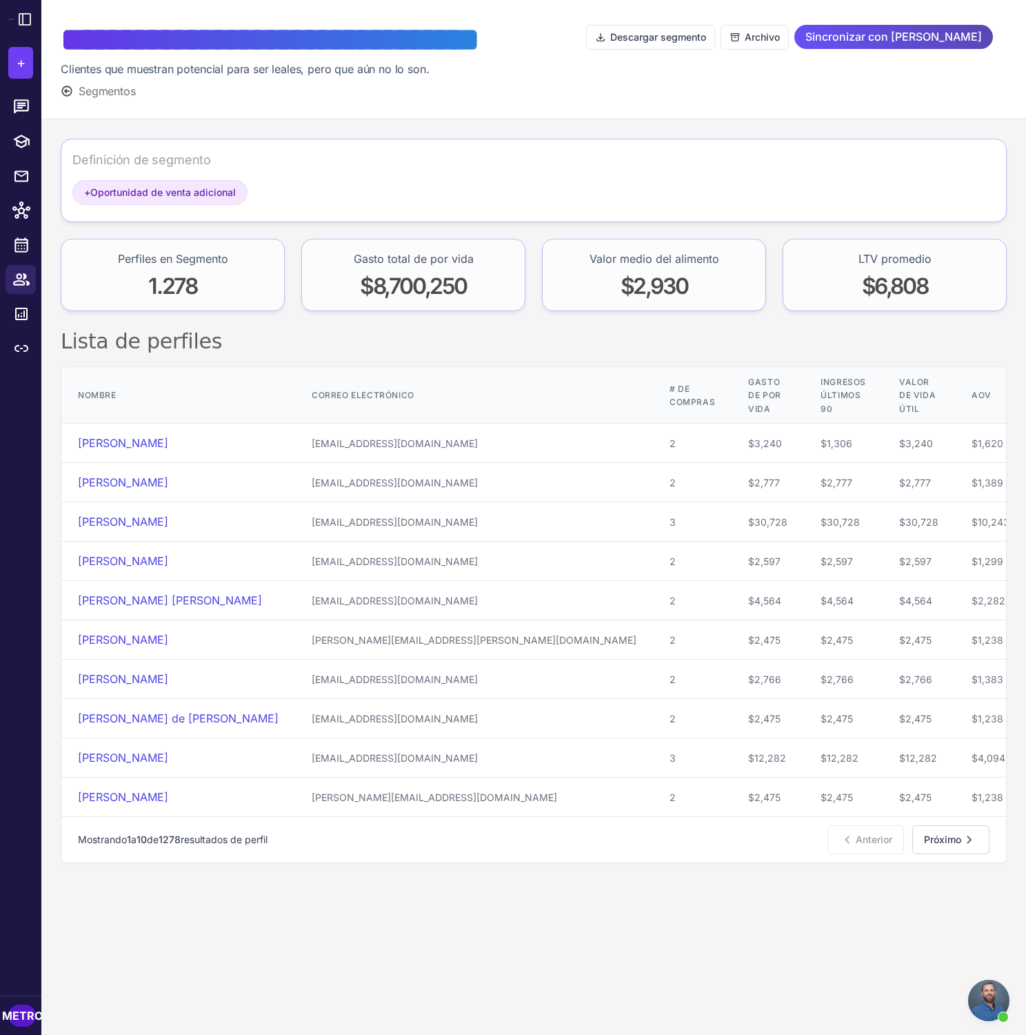
click at [920, 40] on font "Sincronizar con [PERSON_NAME]" at bounding box center [894, 37] width 177 height 14
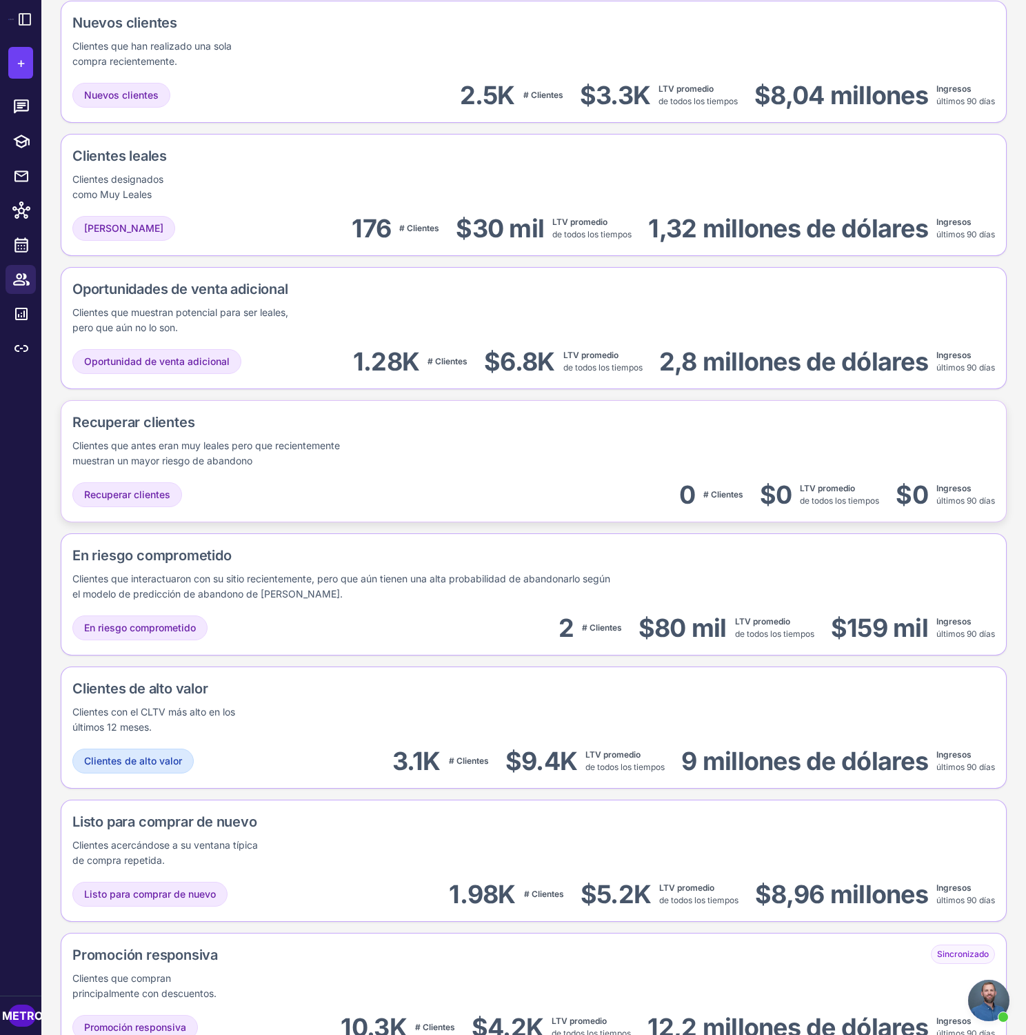
scroll to position [337, 0]
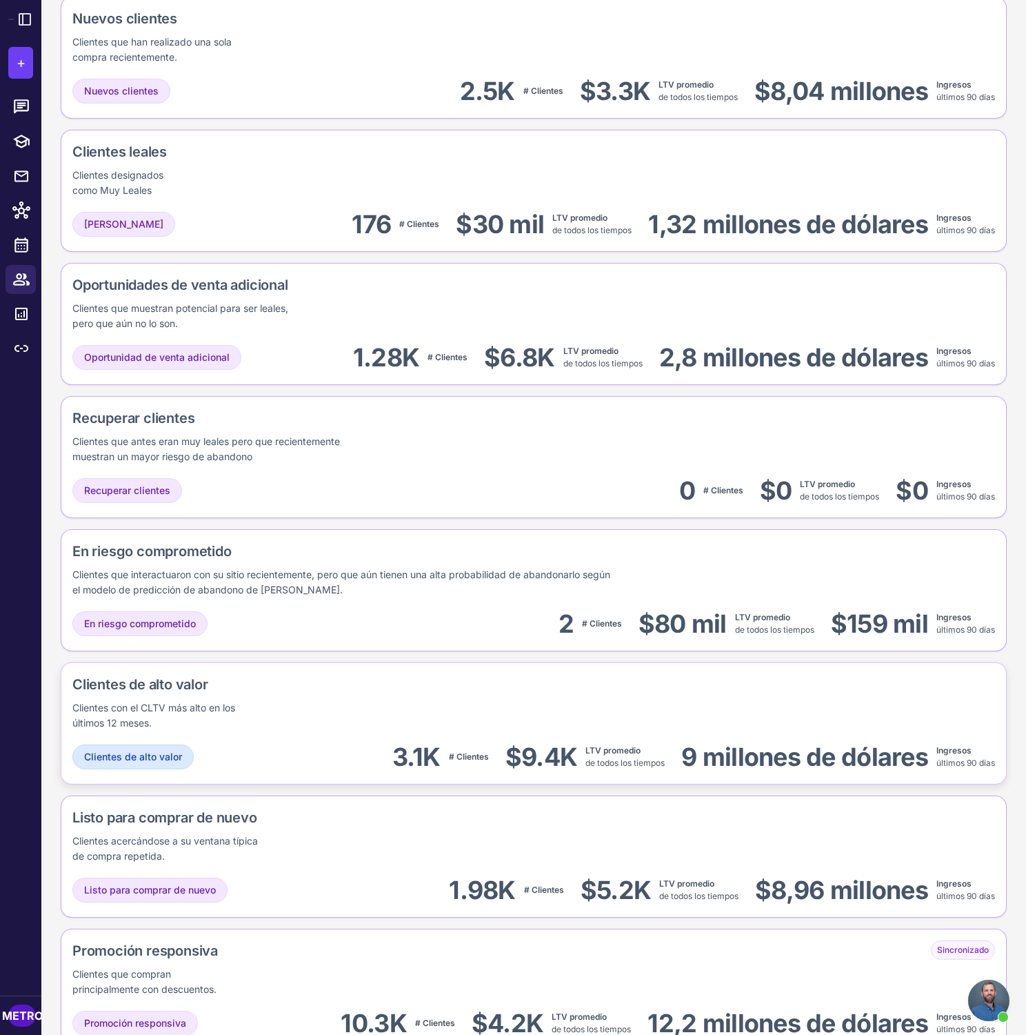
click at [351, 737] on div "Clientes de alto valor Clientes con el CLTV más alto en los últimos 12 meses. C…" at bounding box center [534, 723] width 946 height 122
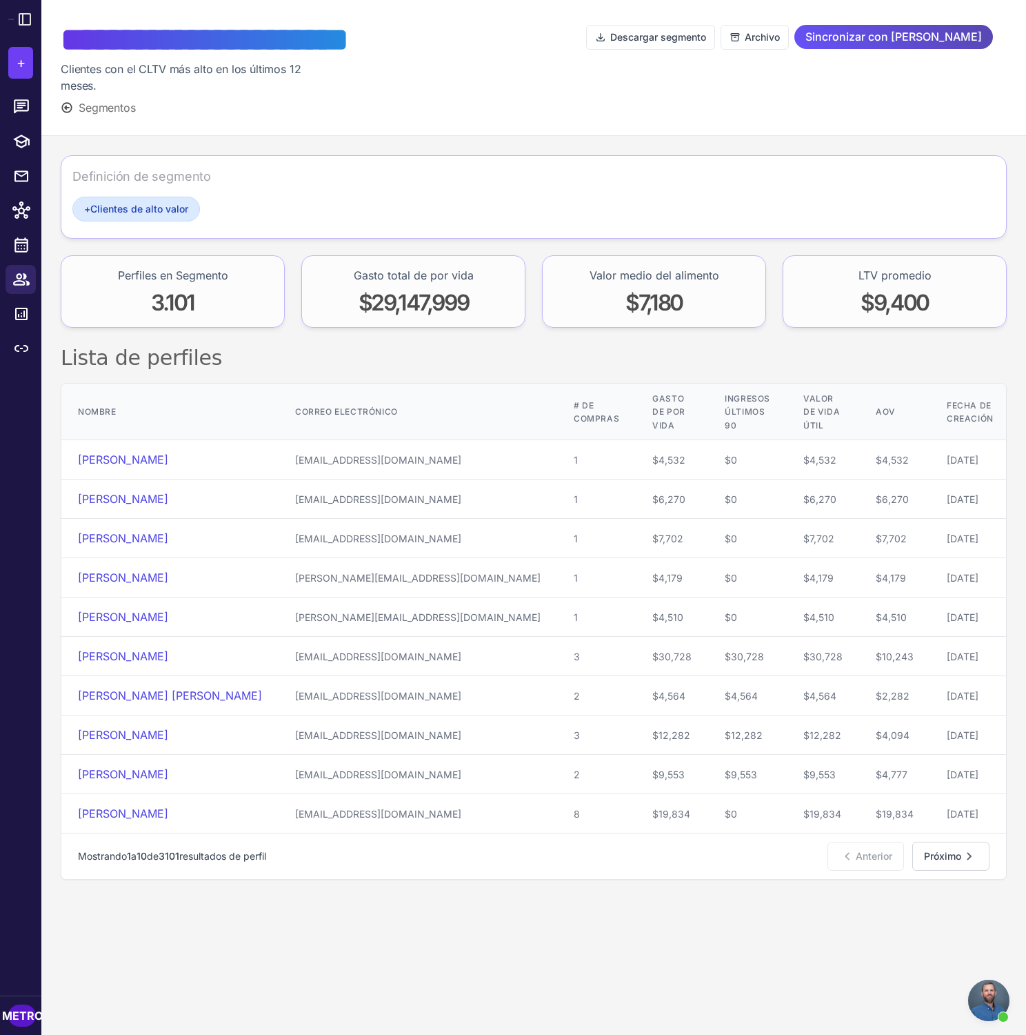
click at [899, 45] on span "Sincronizar con [PERSON_NAME]" at bounding box center [894, 37] width 177 height 24
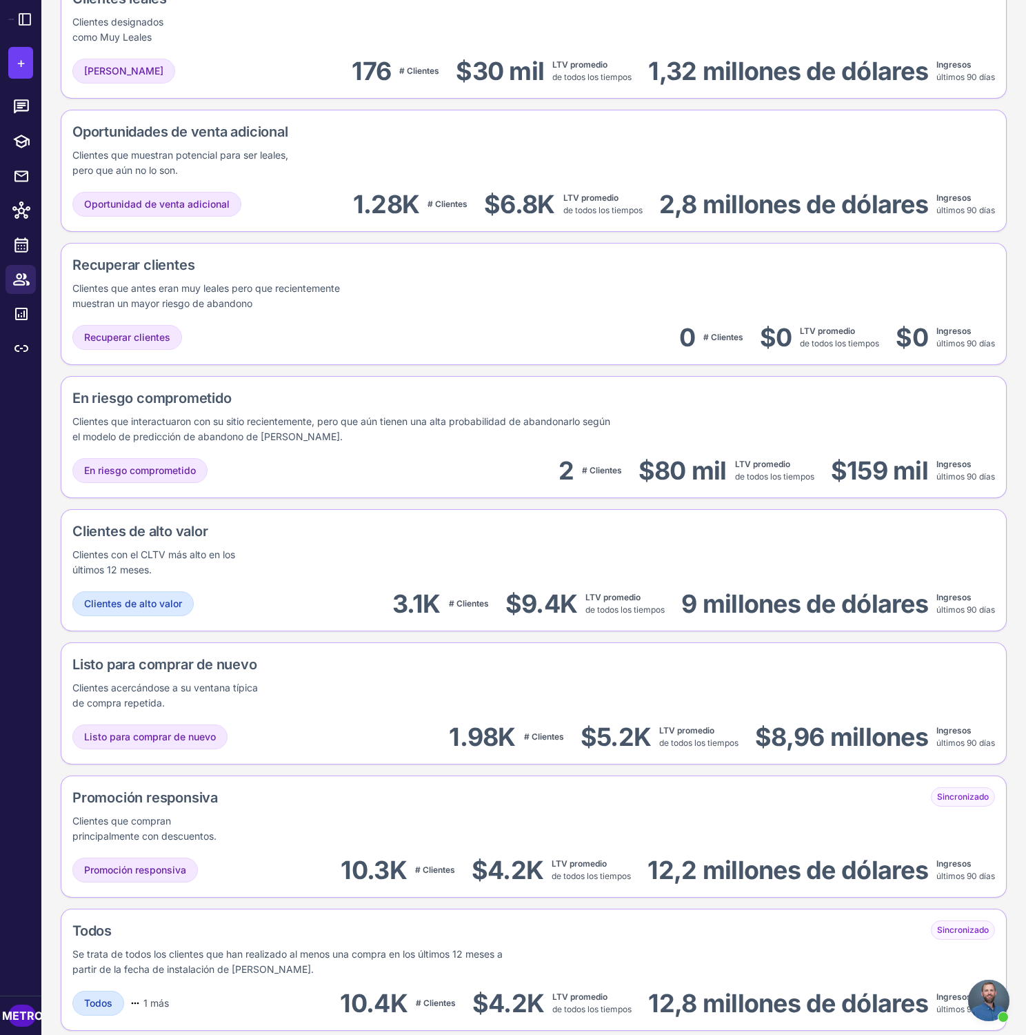
scroll to position [504, 0]
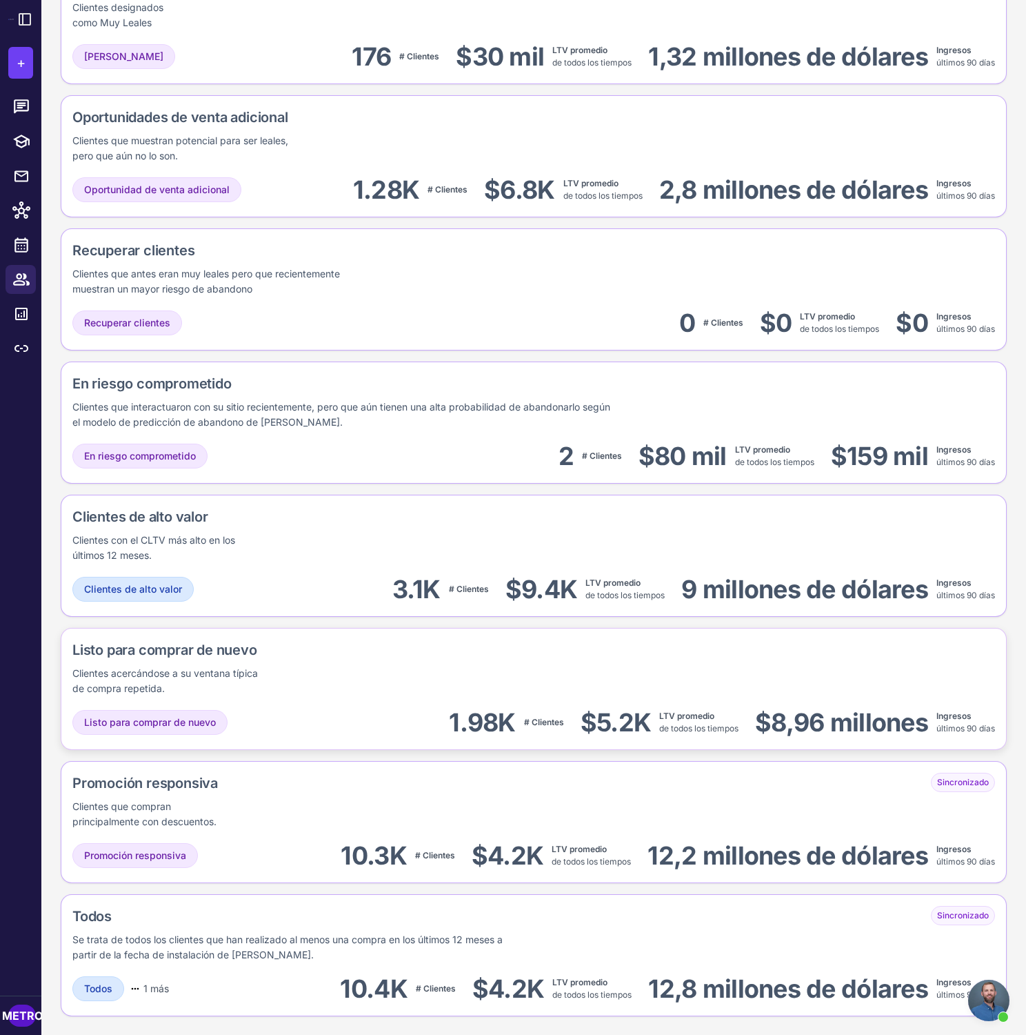
click at [312, 696] on div "Listo para comprar de nuevo Clientes acercándose a su ventana típica de compra …" at bounding box center [534, 689] width 946 height 122
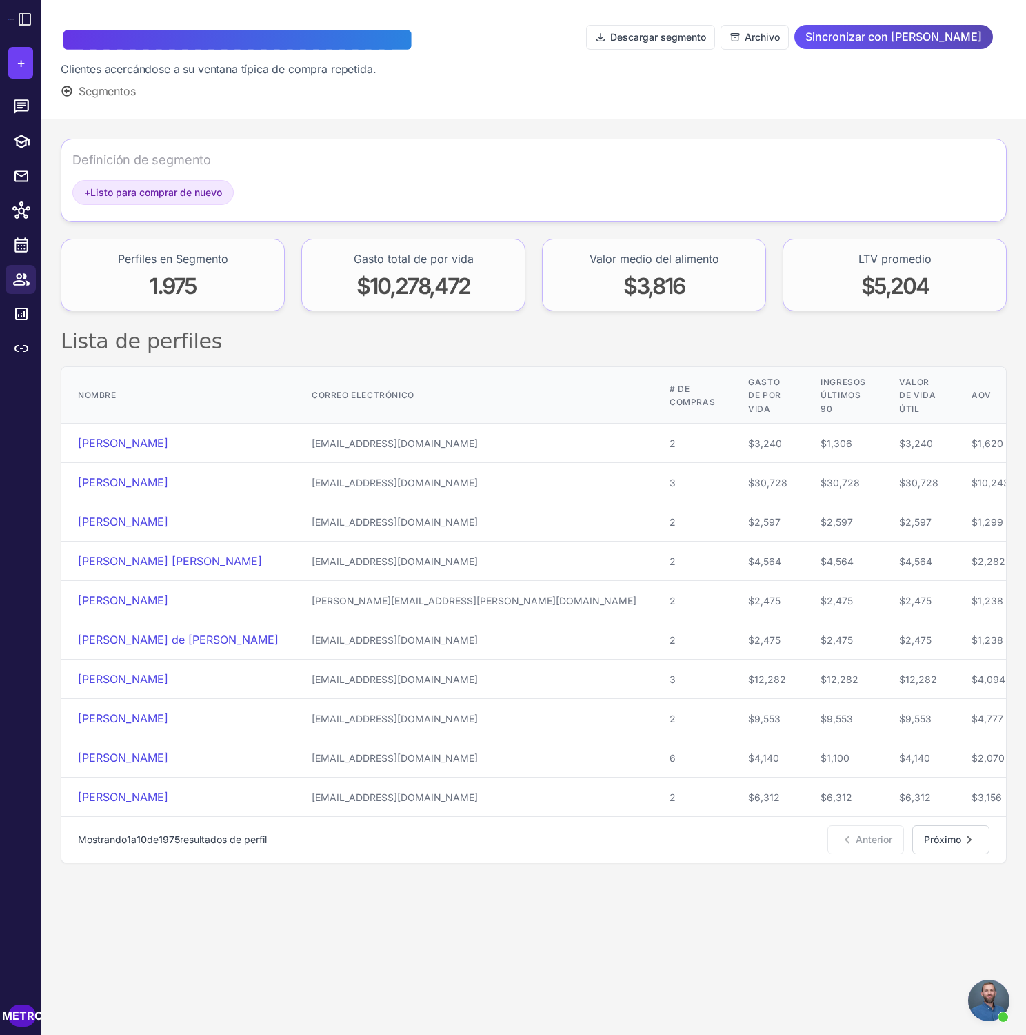
click at [935, 39] on font "Sincronizar con [PERSON_NAME]" at bounding box center [894, 37] width 177 height 14
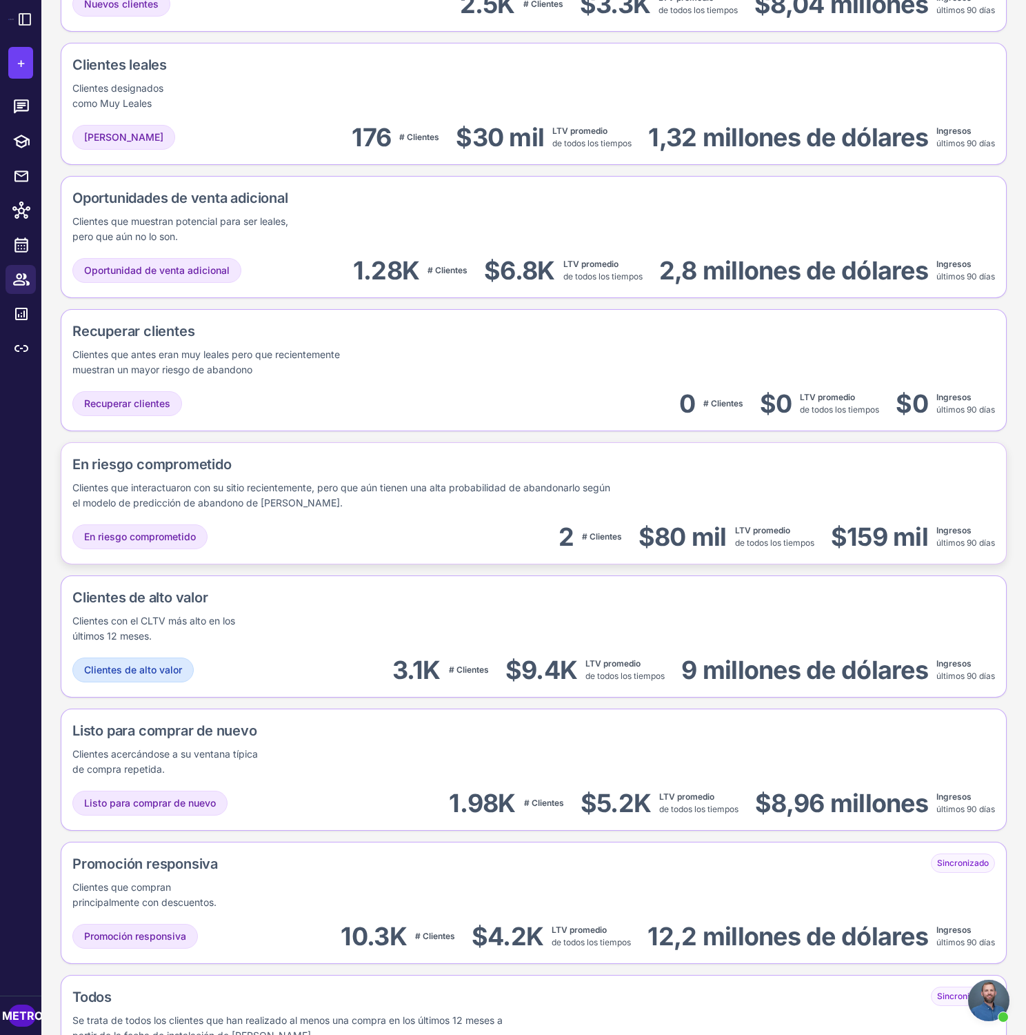
scroll to position [430, 0]
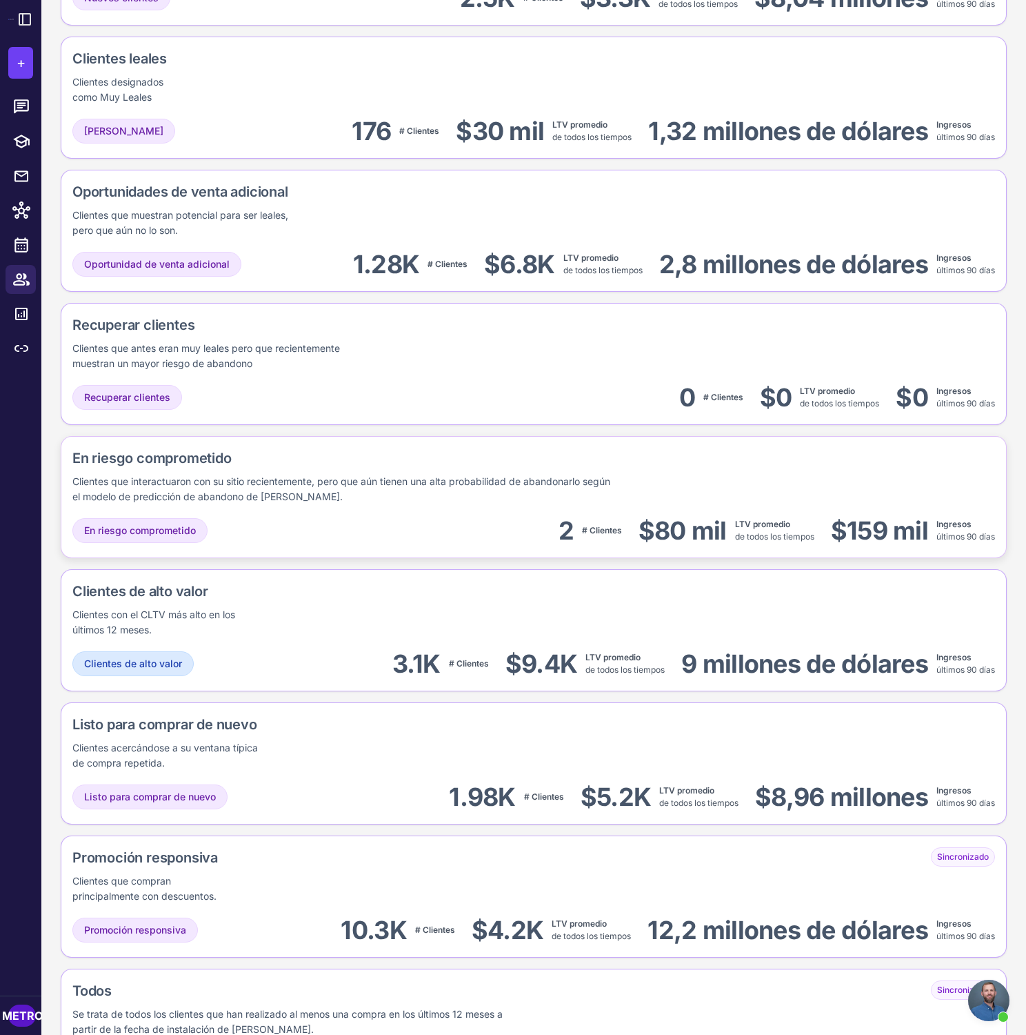
click at [439, 519] on div "En riesgo comprometido 2 # Clientes $80 mil LTV promedio de todos los tiempos $…" at bounding box center [533, 530] width 923 height 31
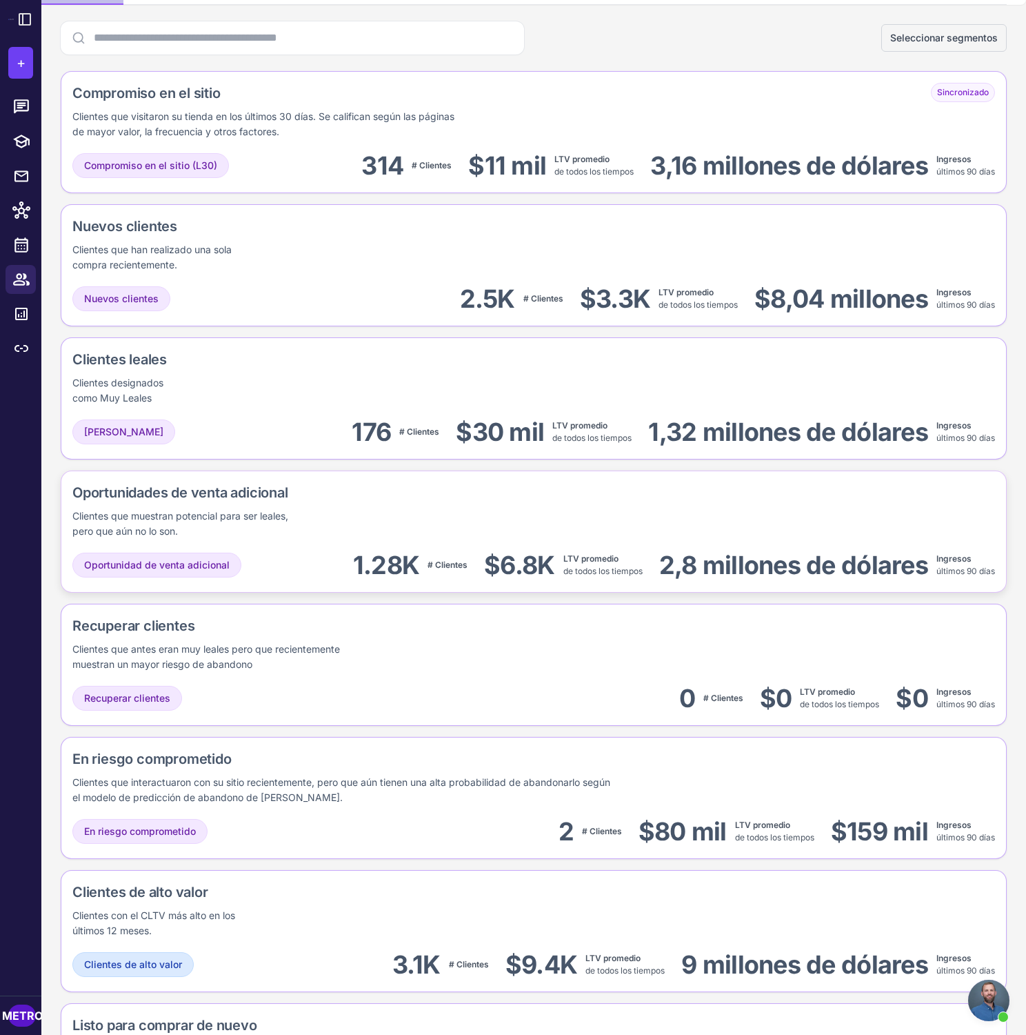
scroll to position [128, 0]
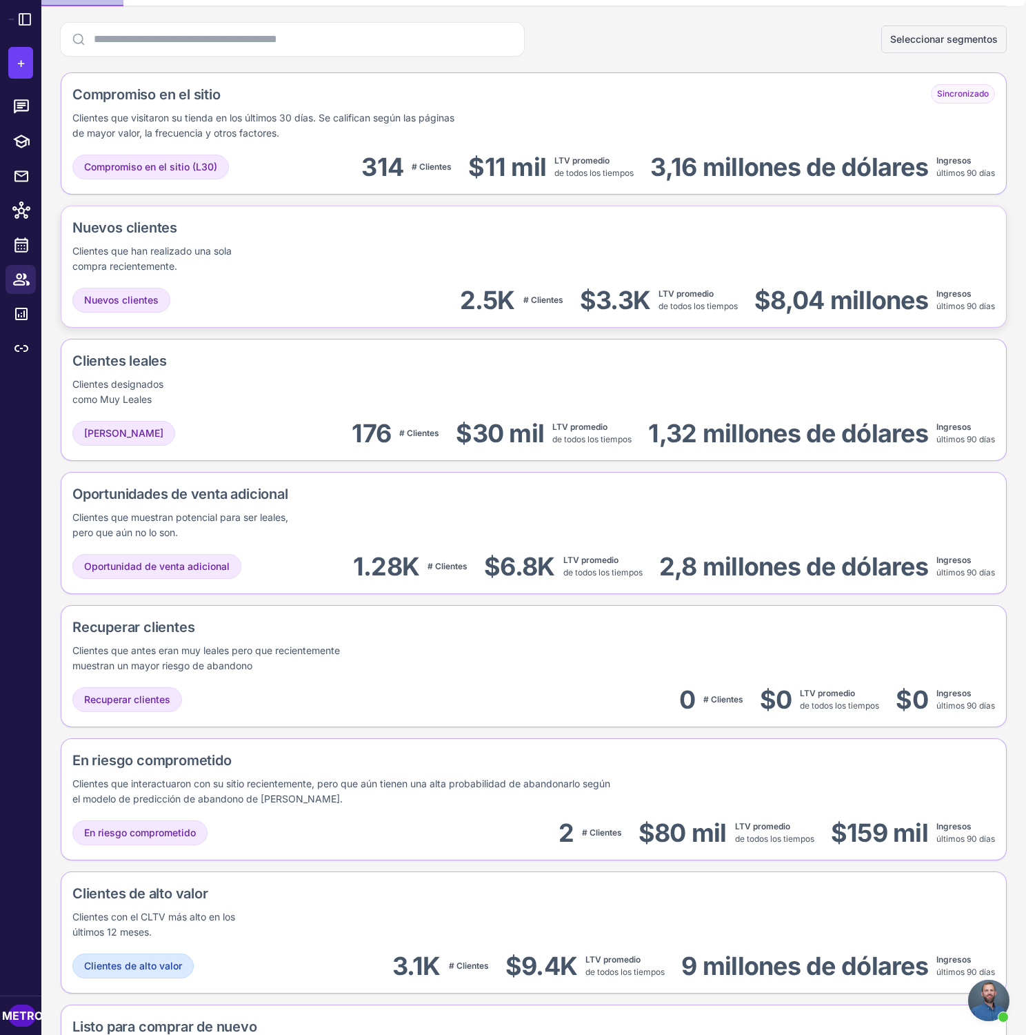
click at [343, 290] on div "Nuevos clientes 2.5K # Clientes $3.3K LTV promedio de todos los tiempos $8,04 m…" at bounding box center [533, 300] width 923 height 31
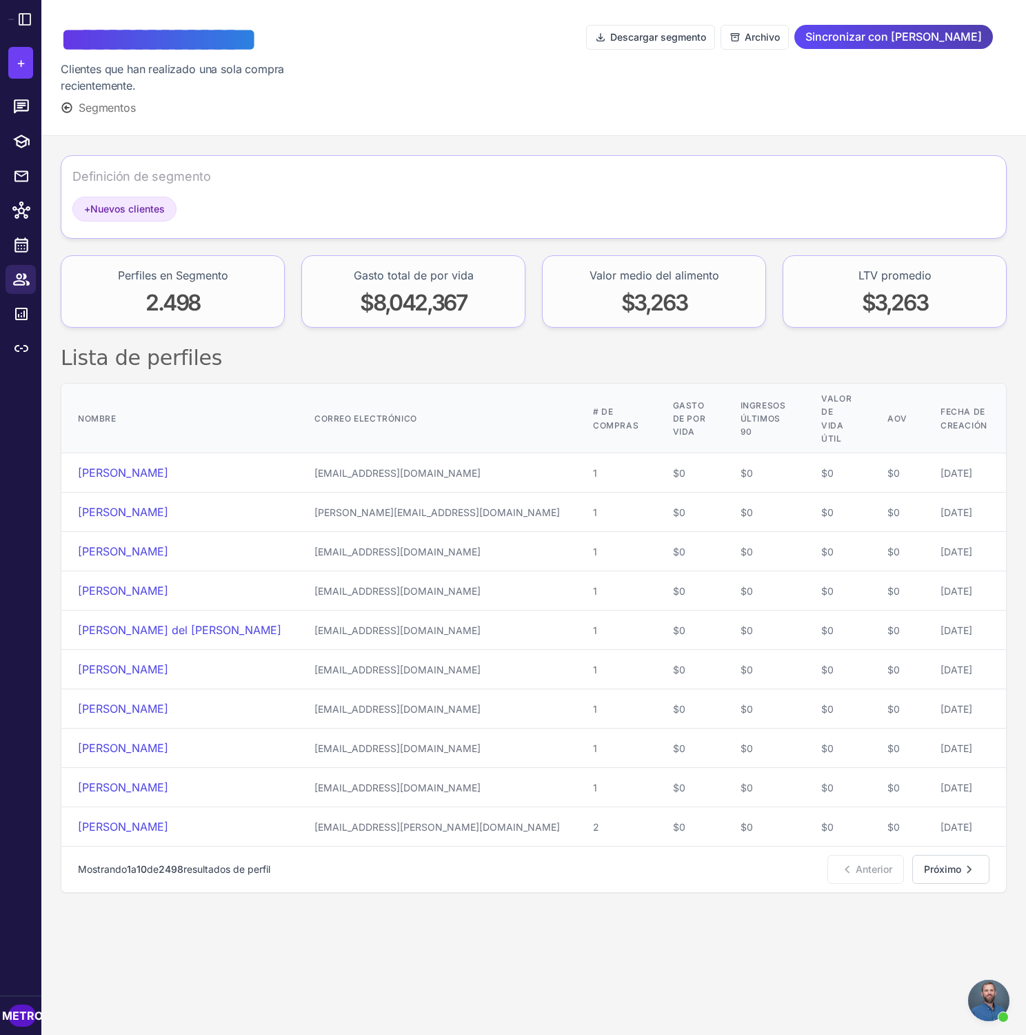
click at [464, 128] on div "**********" at bounding box center [533, 68] width 985 height 136
